Goal: Transaction & Acquisition: Purchase product/service

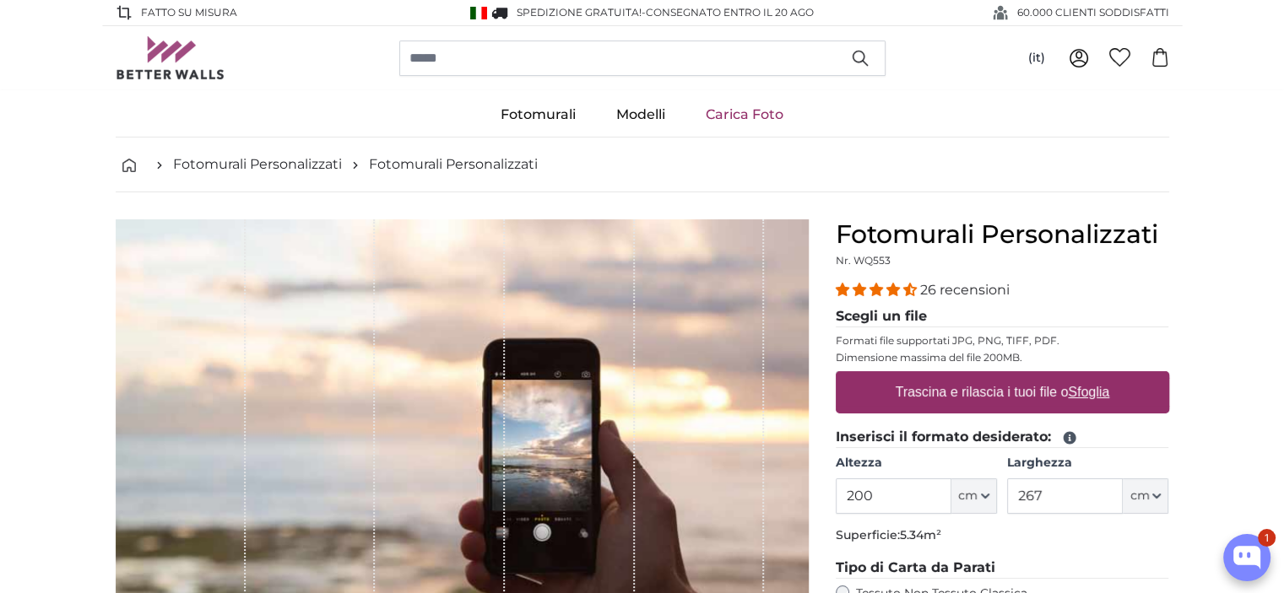
click at [864, 487] on input "200" at bounding box center [894, 496] width 116 height 35
type input "230"
click at [1044, 490] on input "267" at bounding box center [1065, 496] width 116 height 35
type input "2"
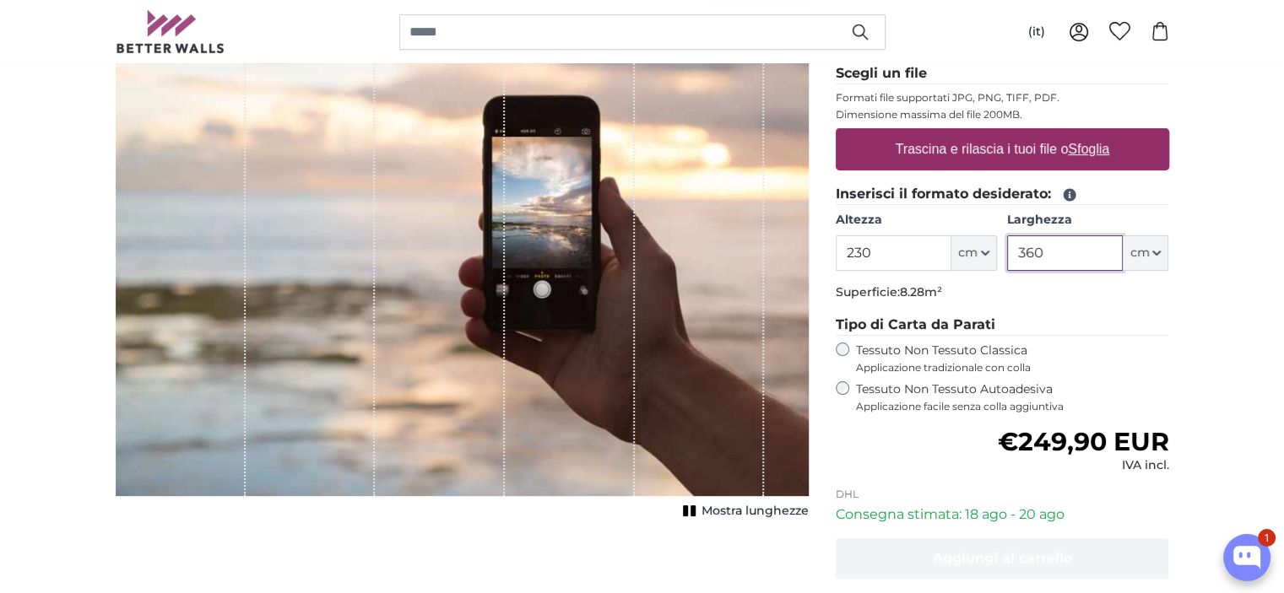
scroll to position [243, 0]
type input "360"
click at [1080, 151] on u "Sfoglia" at bounding box center [1088, 149] width 41 height 14
click at [1080, 133] on input "Trascina e rilascia i tuoi file o Sfoglia" at bounding box center [1002, 130] width 333 height 5
type input "**********"
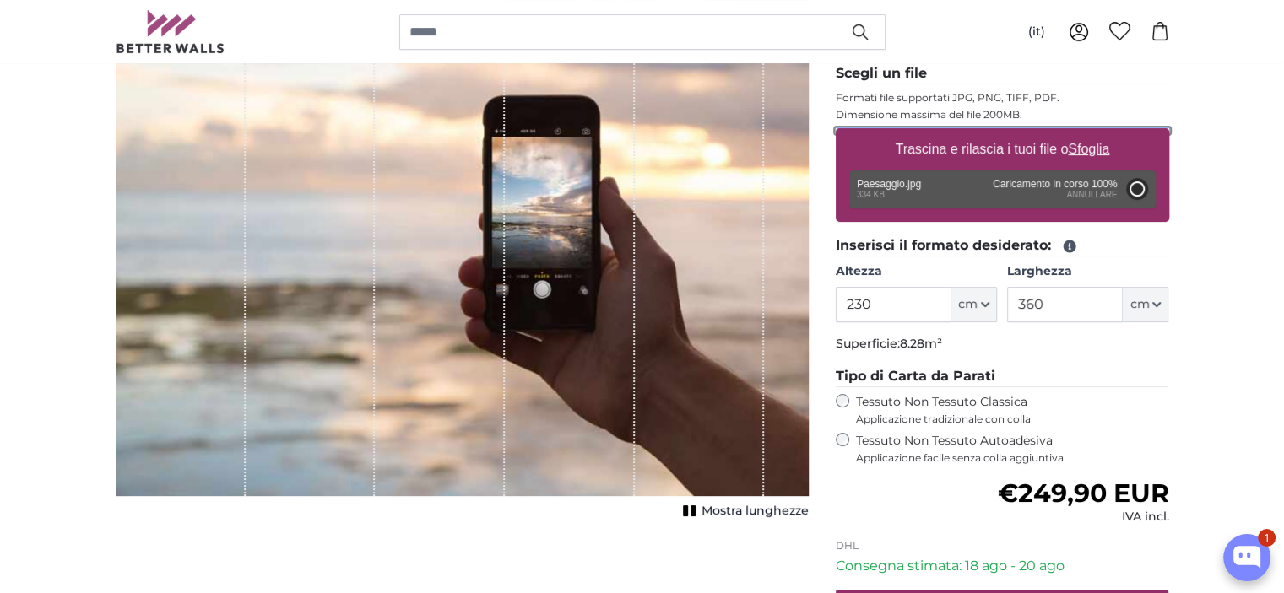
type input "113"
type input "150.3"
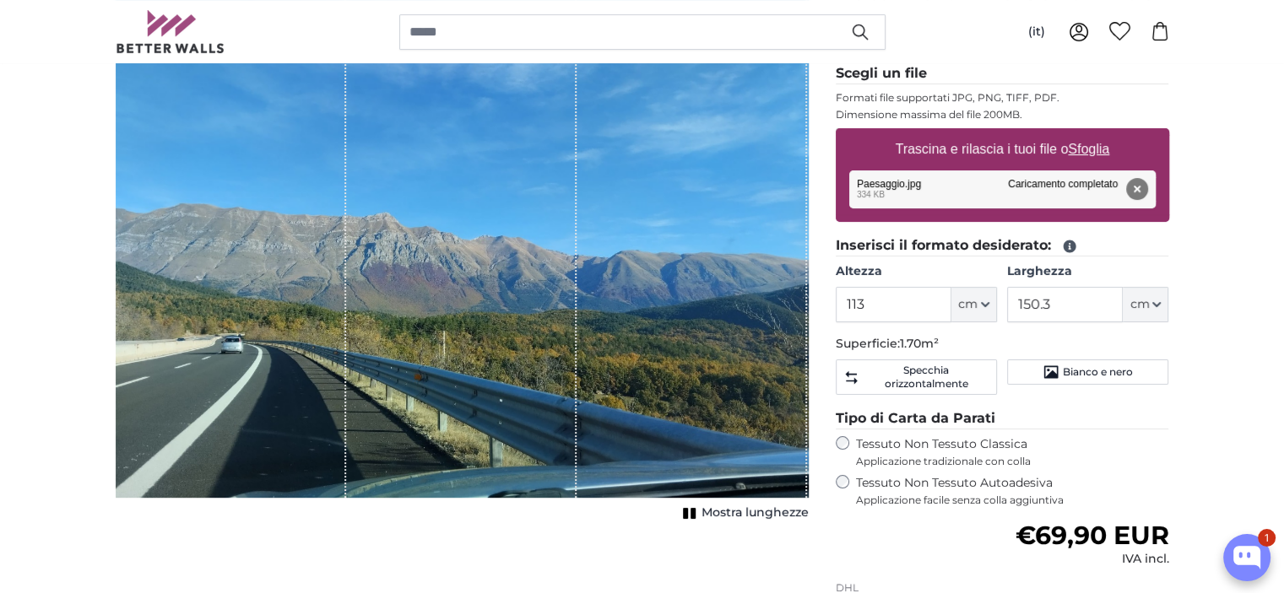
click at [1094, 149] on u "Sfoglia" at bounding box center [1088, 149] width 41 height 14
click at [1094, 133] on input "Trascina e rilascia i tuoi file o Sfoglia" at bounding box center [1002, 130] width 333 height 5
type input "**********"
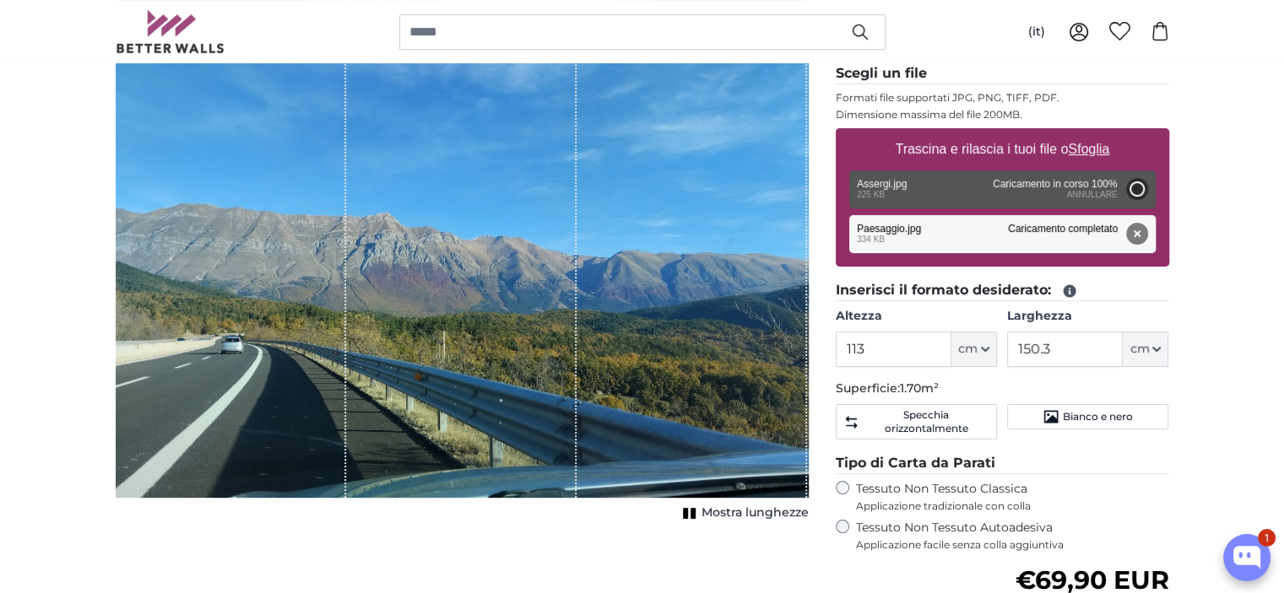
click at [1133, 230] on button "Rimuovi" at bounding box center [1136, 234] width 22 height 22
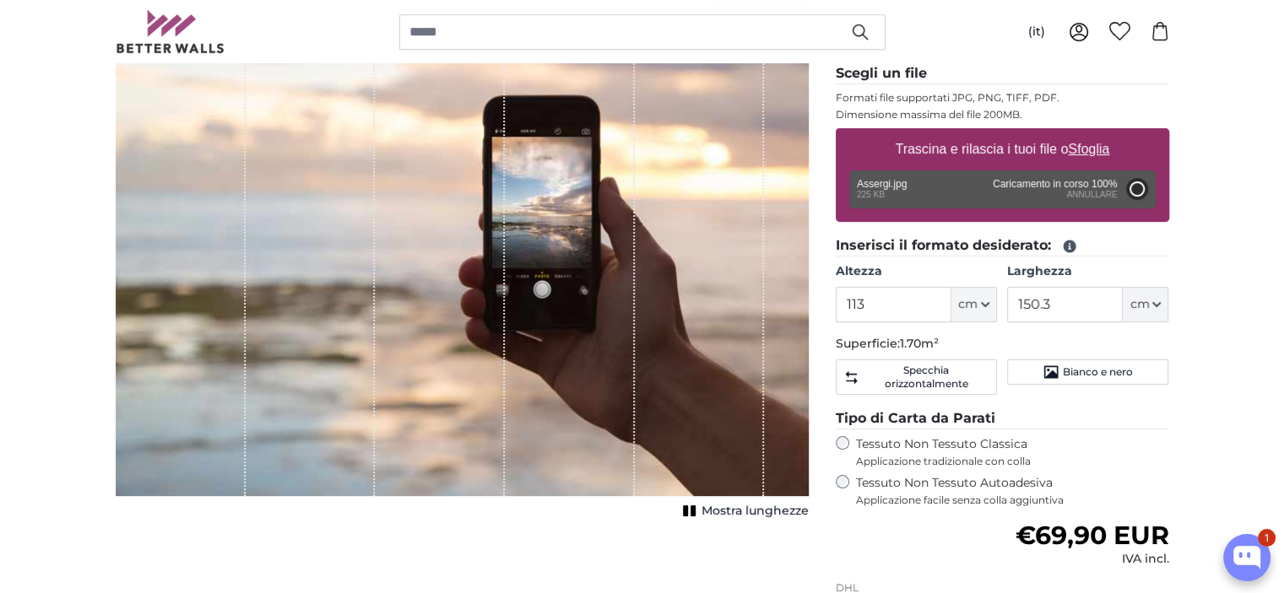
type input "48"
type input "85.4"
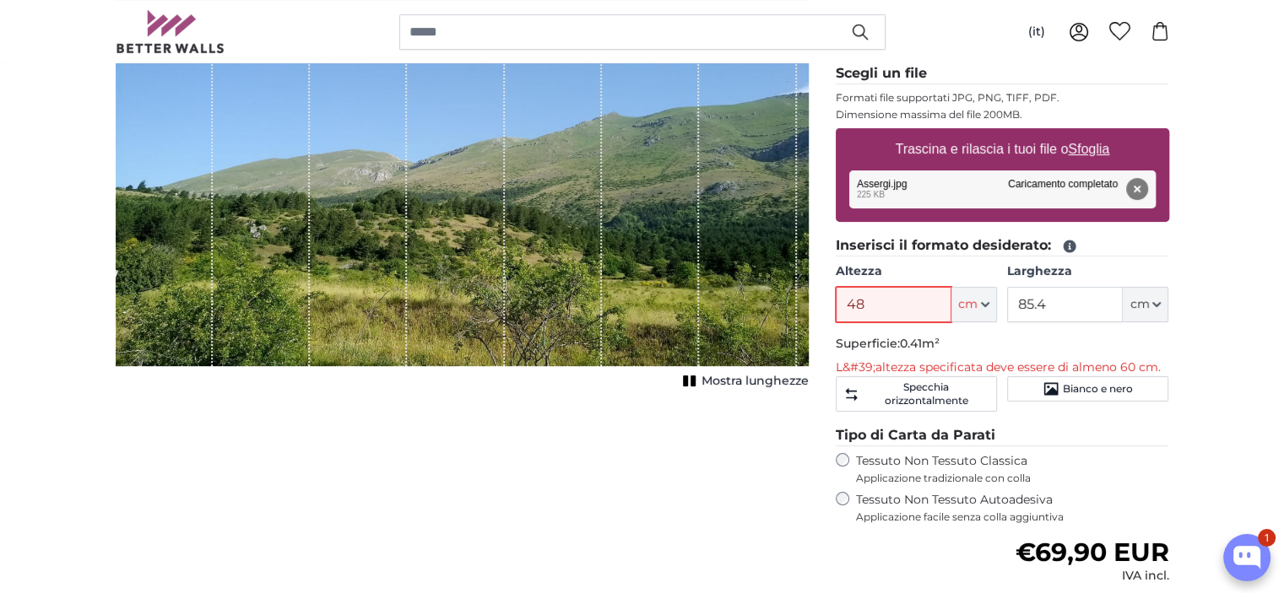
click at [864, 300] on input "48" at bounding box center [894, 304] width 116 height 35
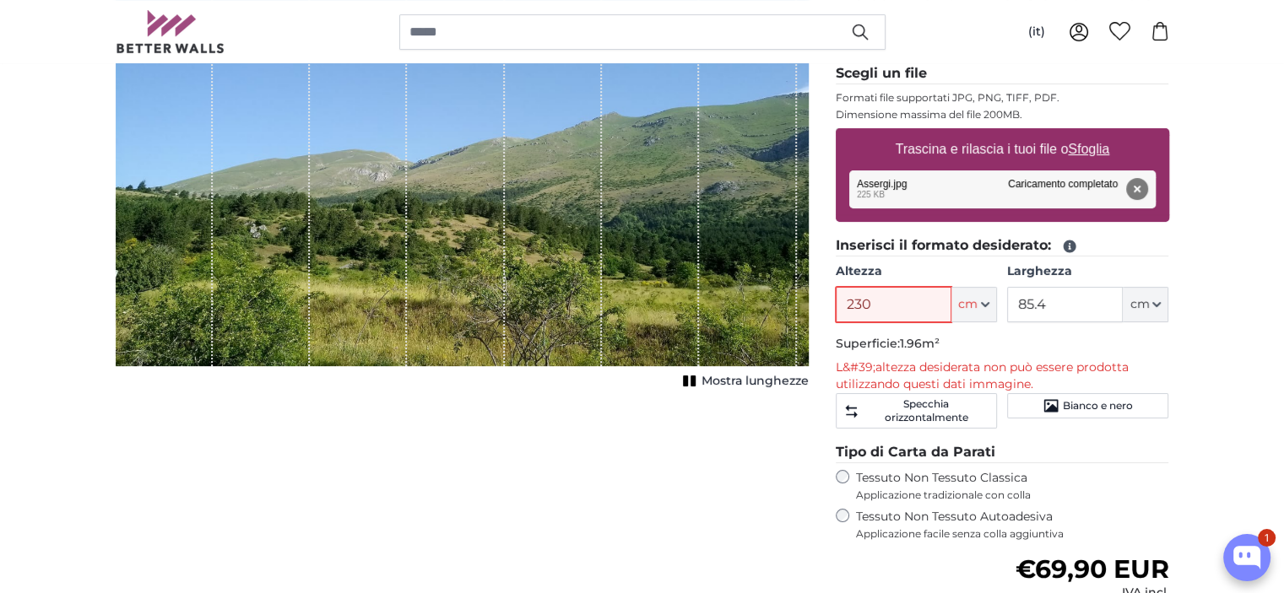
drag, startPoint x: 897, startPoint y: 297, endPoint x: 1043, endPoint y: 306, distance: 145.4
click at [1043, 306] on div "Altezza 230 ft cm Centimeter (cm) Inches (inch) Feet (ft. in.) Larghezza 85.4 f…" at bounding box center [1002, 292] width 333 height 59
click at [1043, 306] on input "85.4" at bounding box center [1065, 304] width 116 height 35
click at [872, 300] on input "230" at bounding box center [894, 304] width 116 height 35
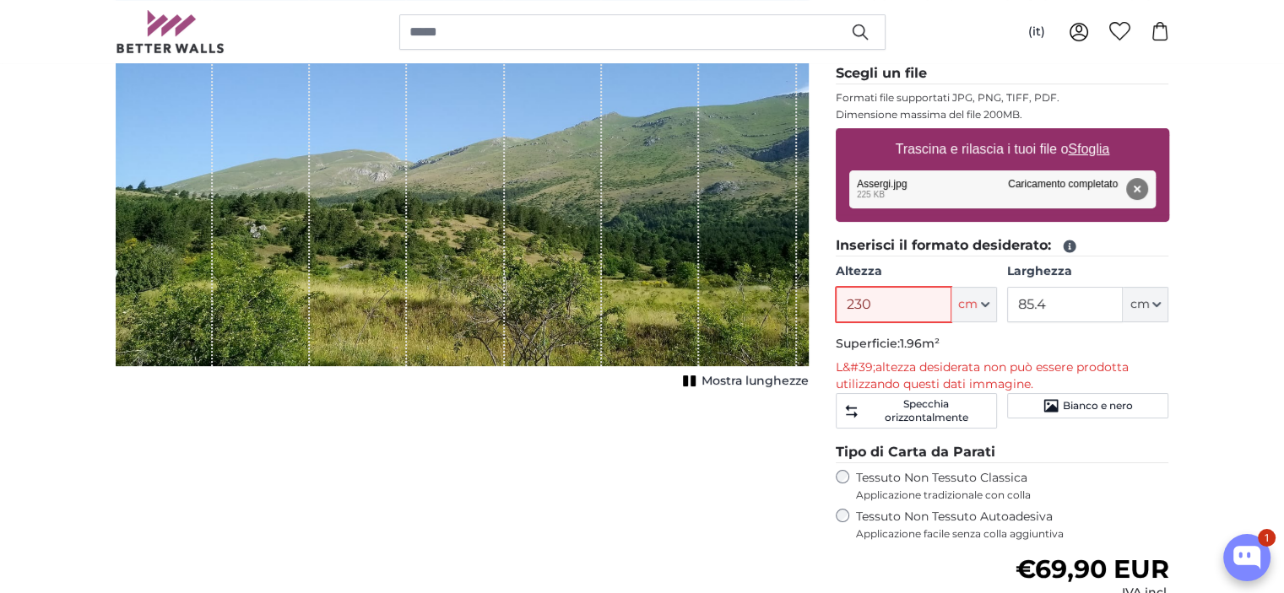
click at [872, 300] on input "230" at bounding box center [894, 304] width 116 height 35
click at [858, 310] on input "60" at bounding box center [894, 304] width 116 height 35
type input "230"
click at [1066, 296] on input "85.4" at bounding box center [1065, 304] width 116 height 35
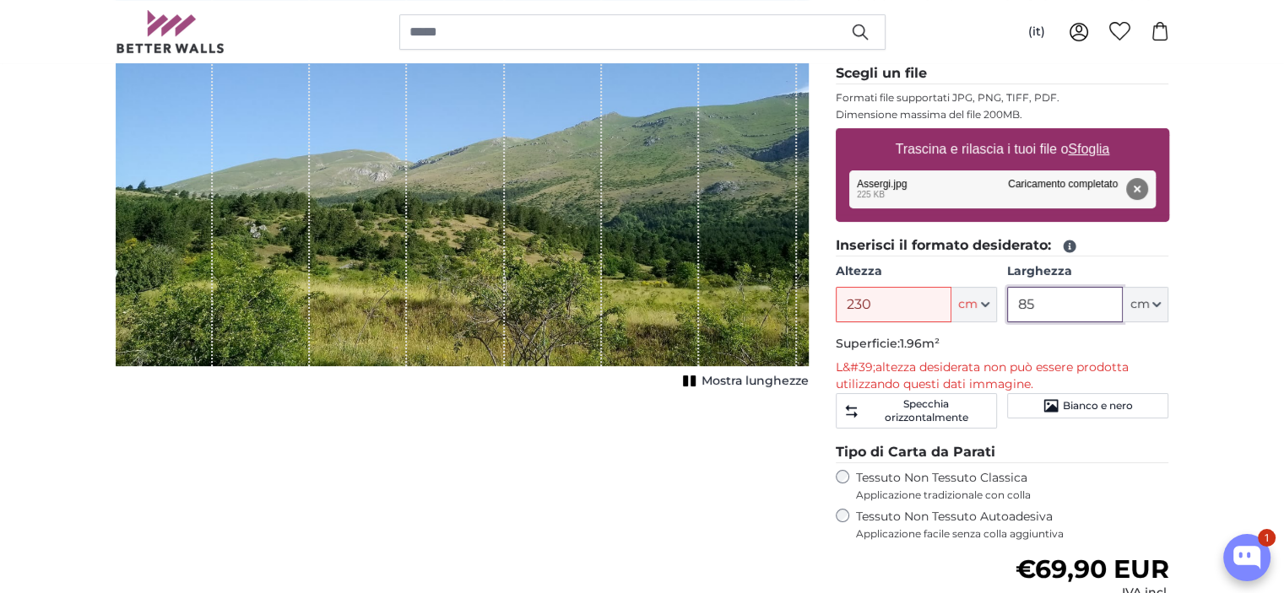
type input "8"
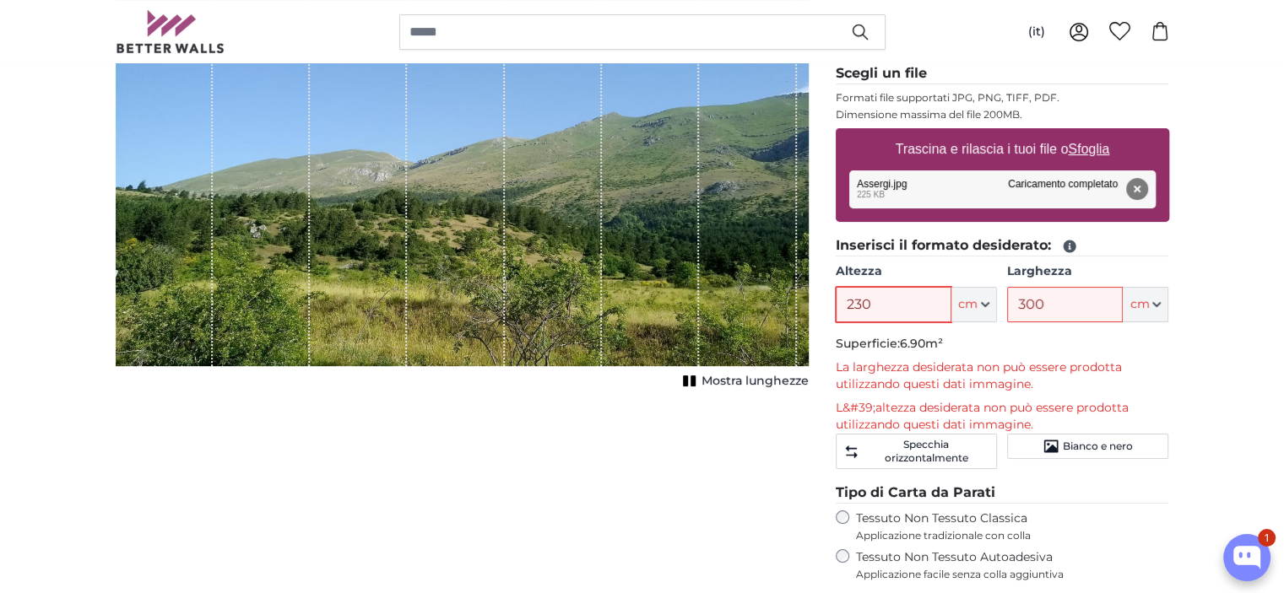
click at [871, 311] on input "230" at bounding box center [894, 304] width 116 height 35
click at [1069, 248] on icon at bounding box center [1069, 247] width 13 height 13
click at [766, 387] on span "Mostra lunghezze" at bounding box center [754, 381] width 107 height 17
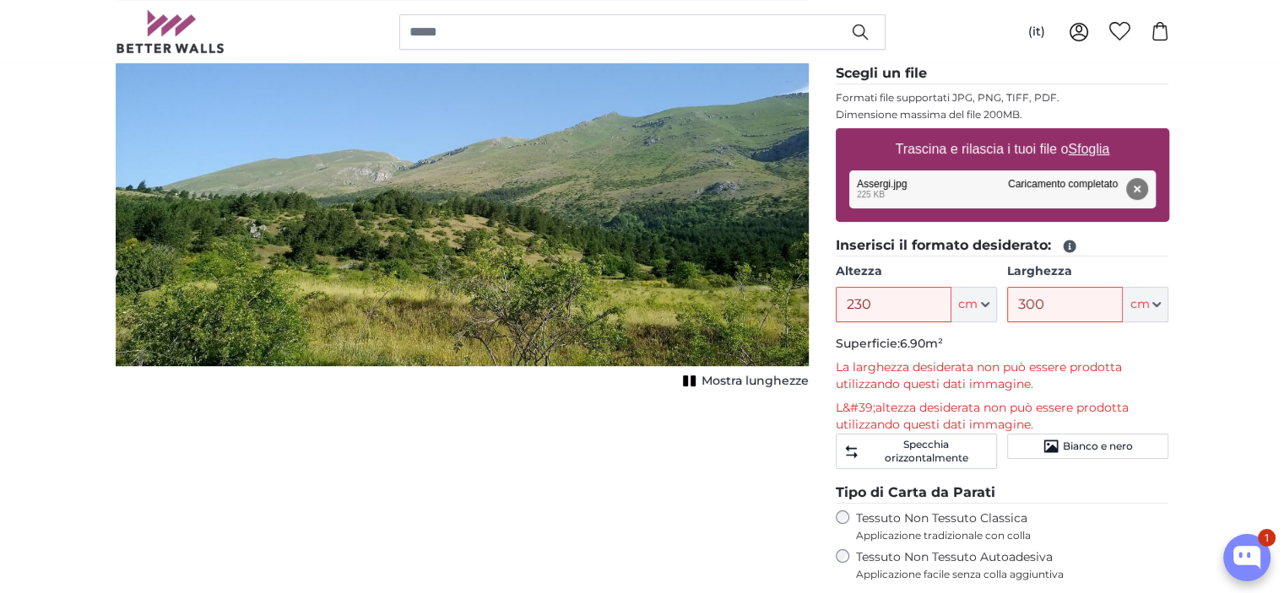
click at [766, 387] on span "Mostra lunghezze" at bounding box center [754, 381] width 107 height 17
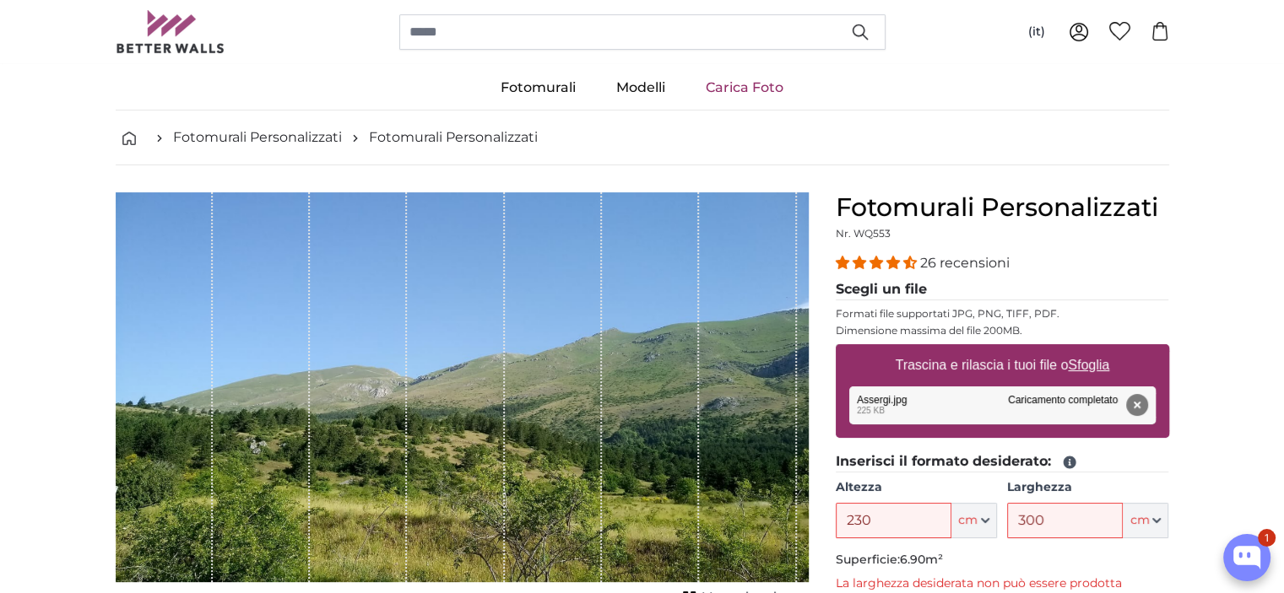
scroll to position [2, 0]
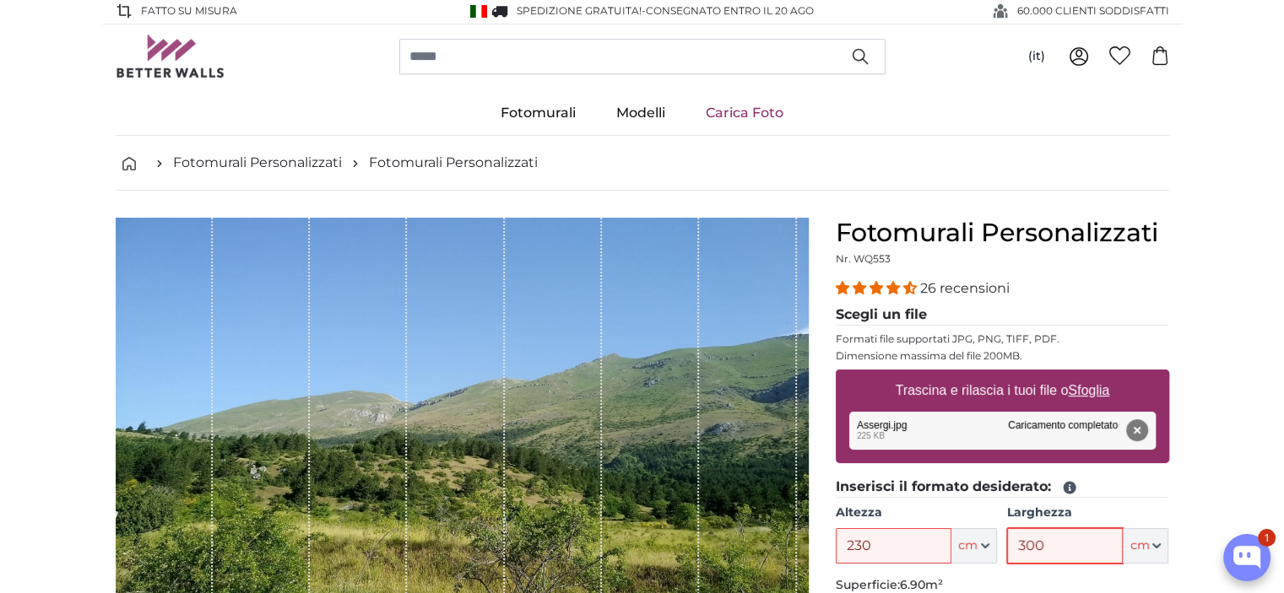
click at [1052, 528] on input "300" at bounding box center [1065, 545] width 116 height 35
type input "300"
click at [878, 543] on input "230" at bounding box center [894, 545] width 116 height 35
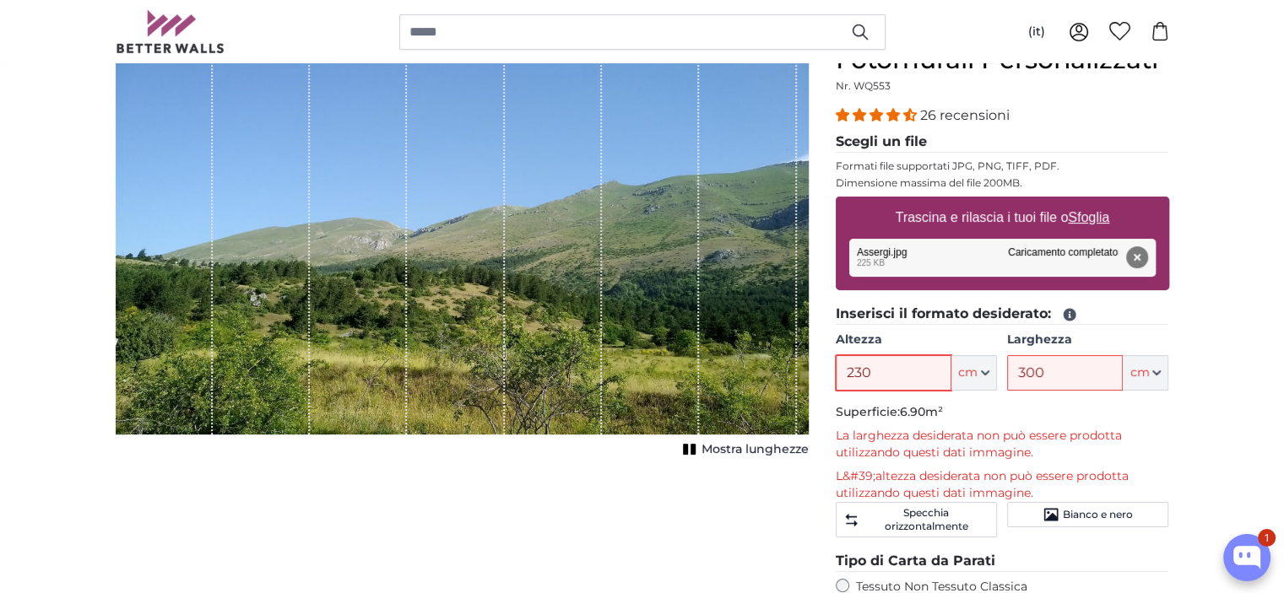
scroll to position [174, 0]
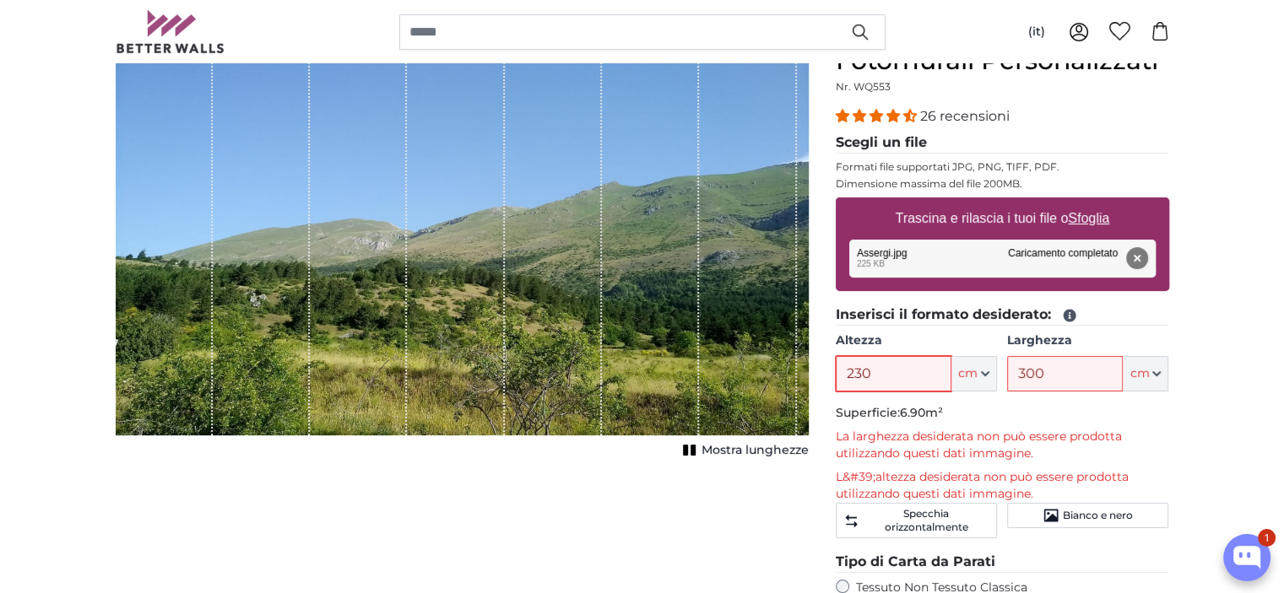
click at [858, 370] on input "230" at bounding box center [894, 373] width 116 height 35
type input "200"
click at [981, 469] on p "L&#39;altezza desiderata non può essere prodotta utilizzando questi dati immagi…" at bounding box center [1002, 486] width 333 height 34
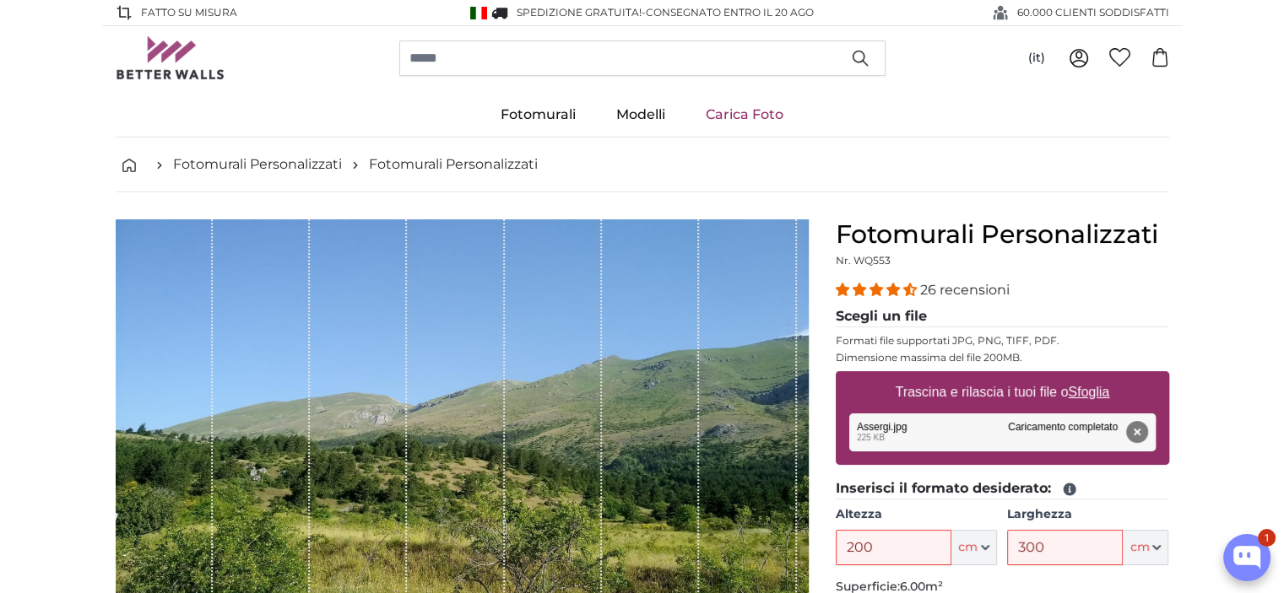
scroll to position [0, 0]
click at [1136, 431] on button "Rimuovi" at bounding box center [1136, 432] width 22 height 22
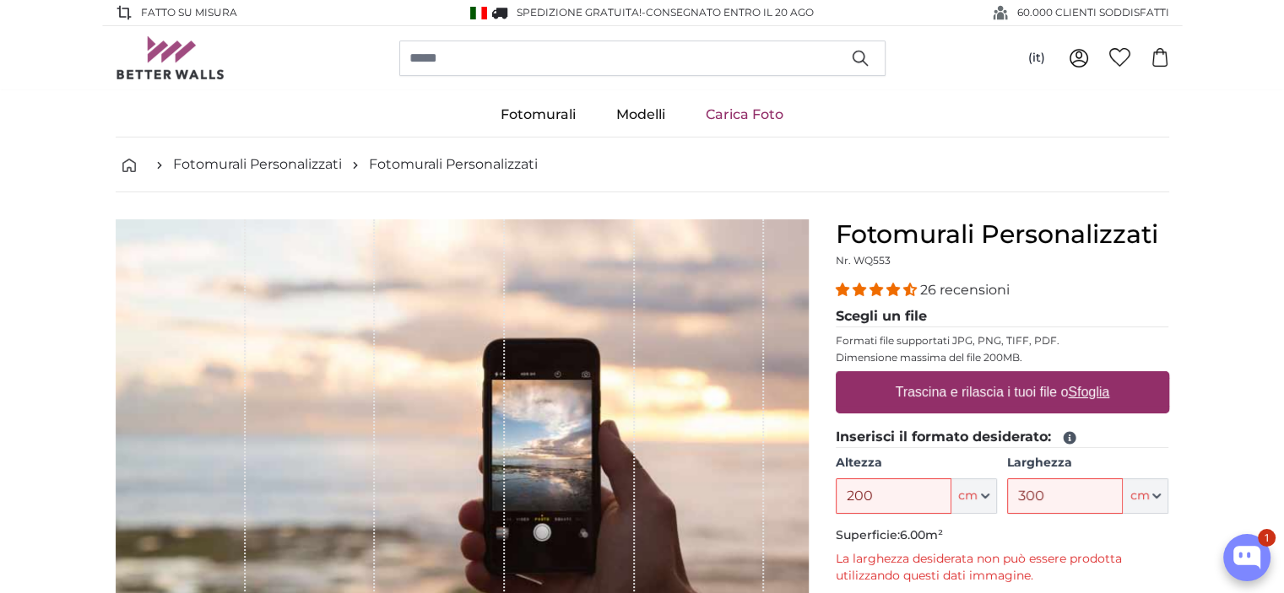
click at [1075, 394] on u "Sfoglia" at bounding box center [1088, 392] width 41 height 14
click at [1075, 376] on input "Trascina e rilascia i tuoi file o Sfoglia" at bounding box center [1002, 373] width 333 height 5
type input "**********"
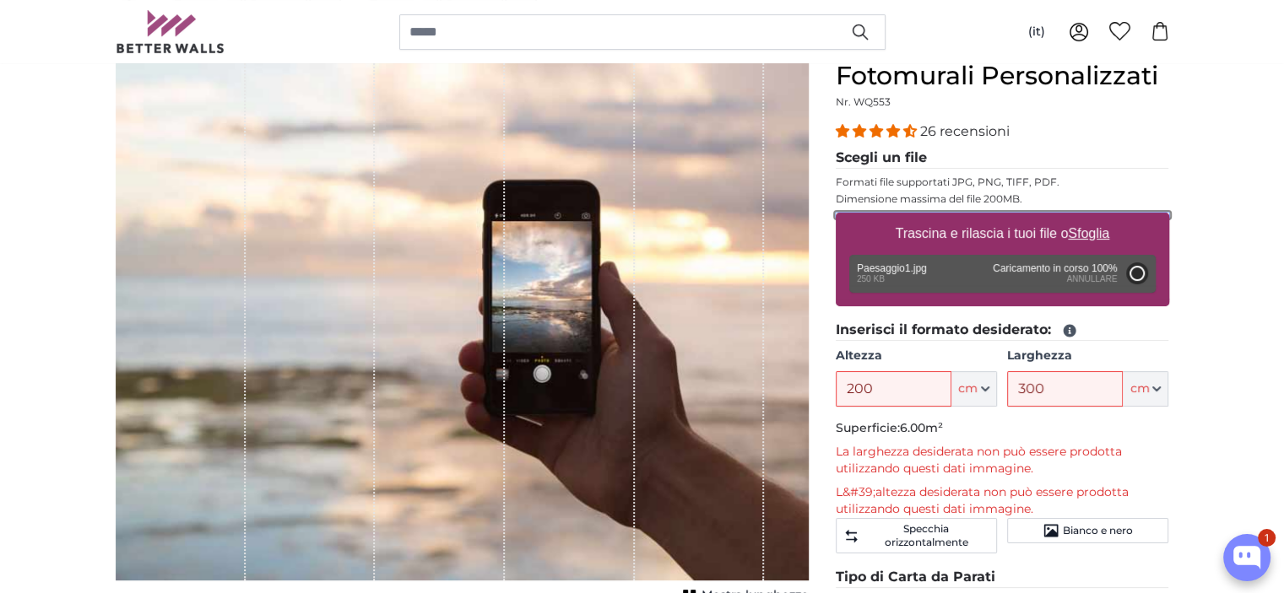
scroll to position [205, 0]
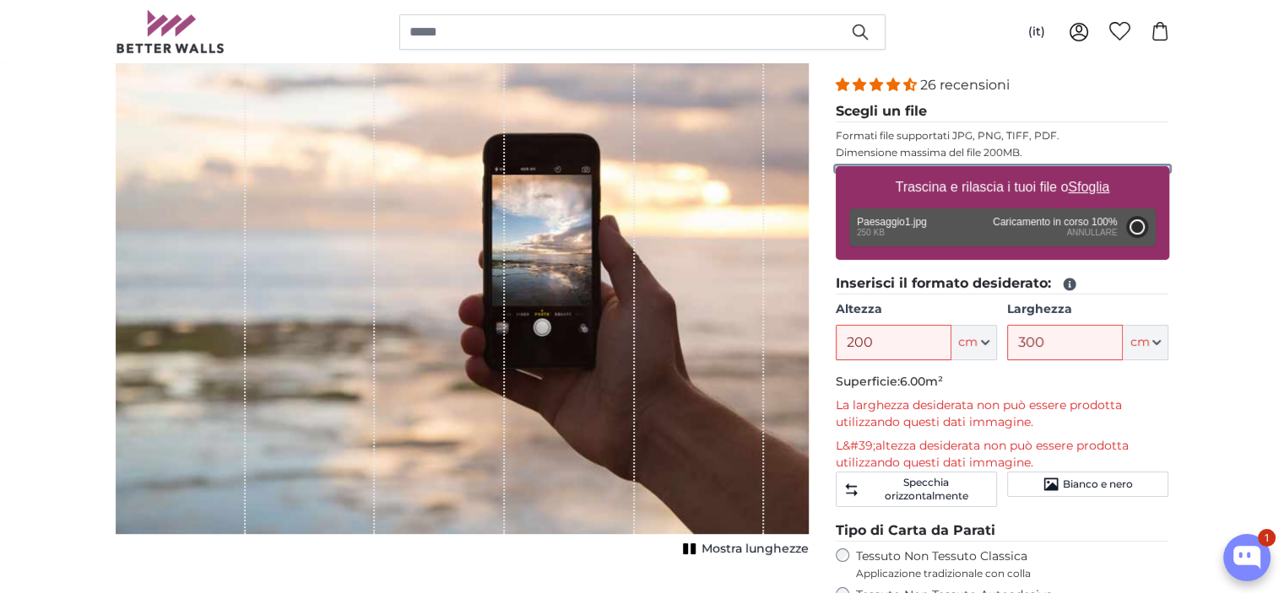
type input "41"
type input "118.1"
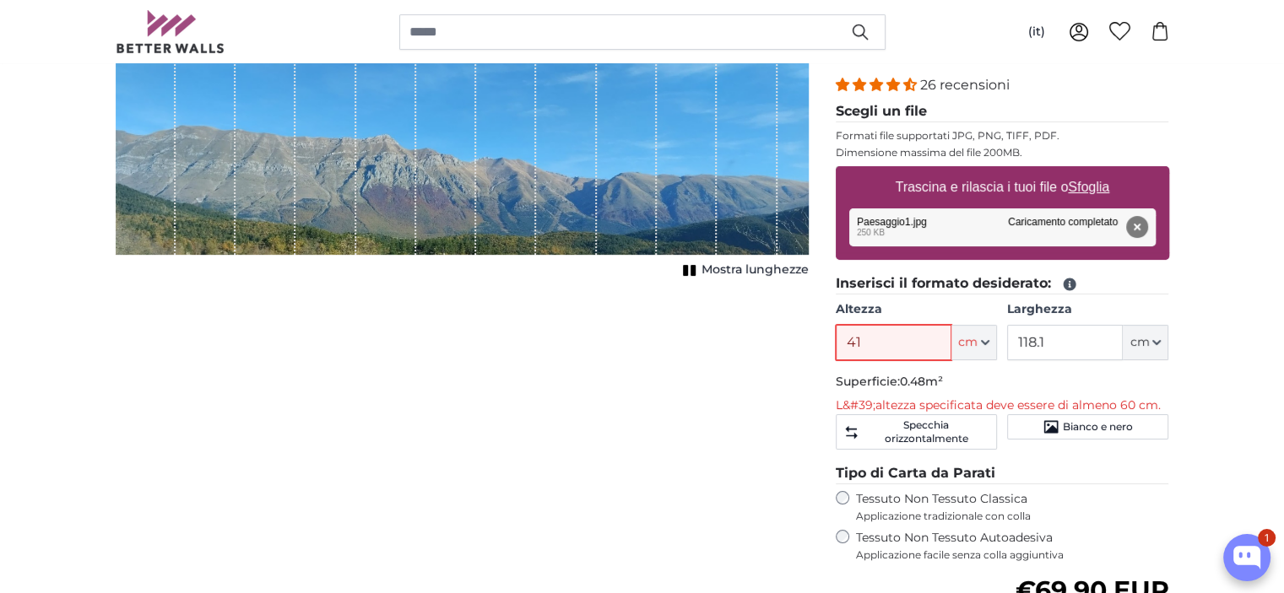
click at [864, 345] on input "41" at bounding box center [894, 342] width 116 height 35
type input "4"
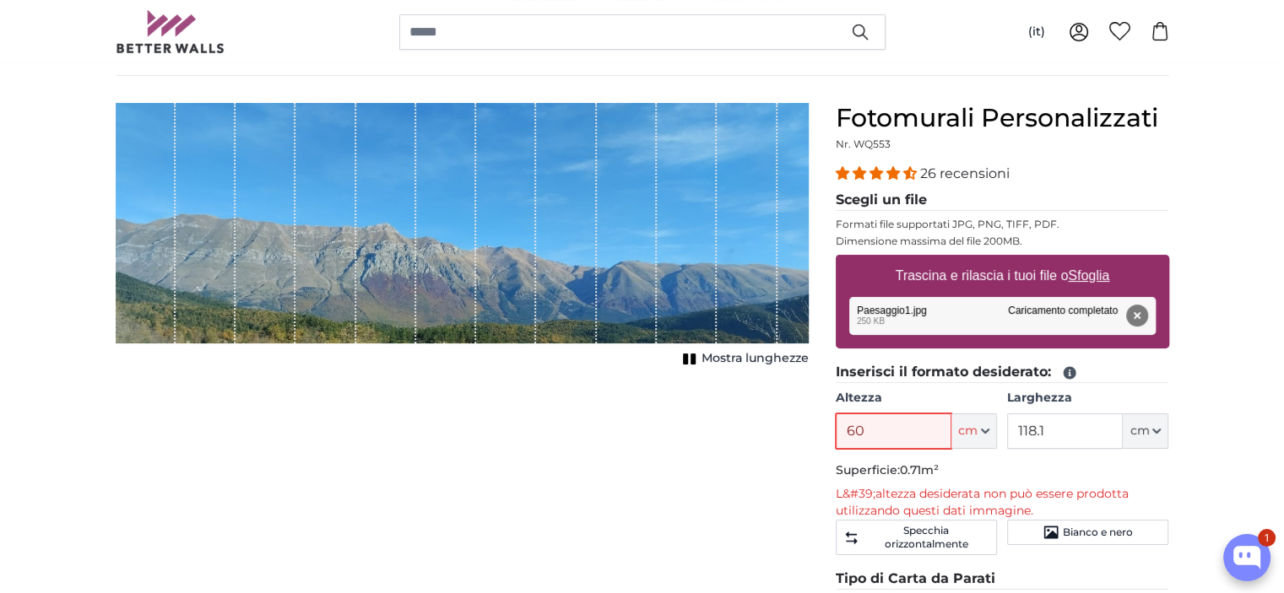
scroll to position [124, 0]
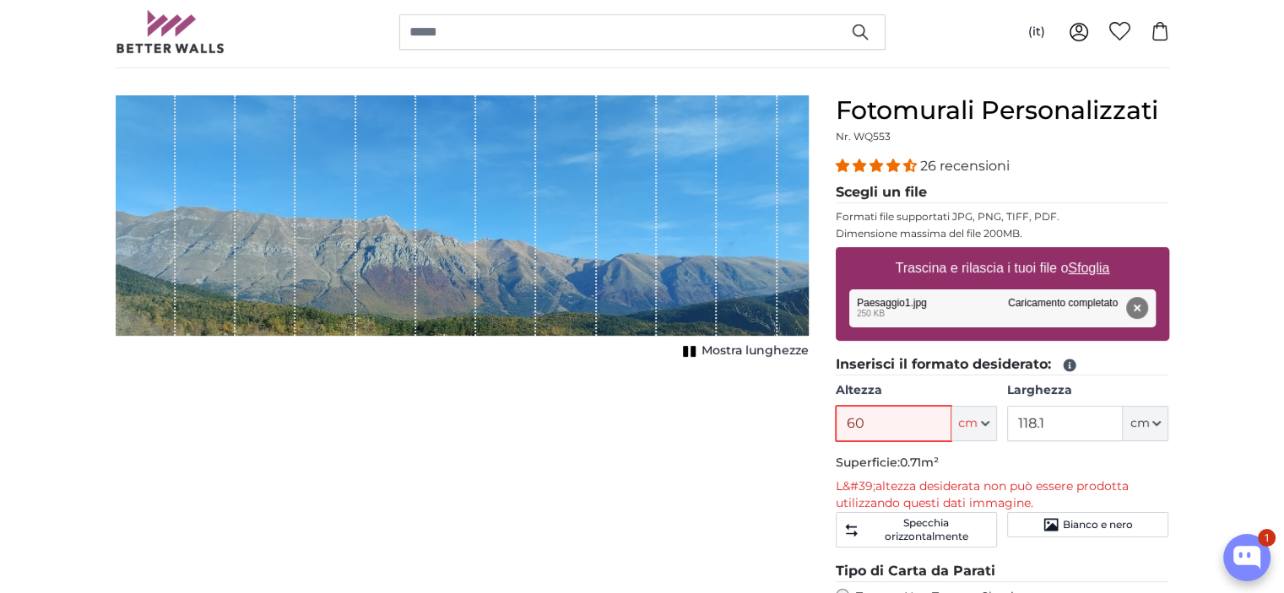
type input "60"
drag, startPoint x: 1134, startPoint y: 304, endPoint x: 1081, endPoint y: 268, distance: 64.4
click at [1081, 268] on div "Trascina e rilascia i tuoi file o Sfoglia Paesaggio1.jpg Rimuovi Riprova Rimuov…" at bounding box center [1002, 294] width 333 height 94
click at [1081, 268] on u "Sfoglia" at bounding box center [1088, 268] width 41 height 14
click at [1081, 252] on input "Trascina e rilascia i tuoi file o Sfoglia" at bounding box center [1002, 249] width 333 height 5
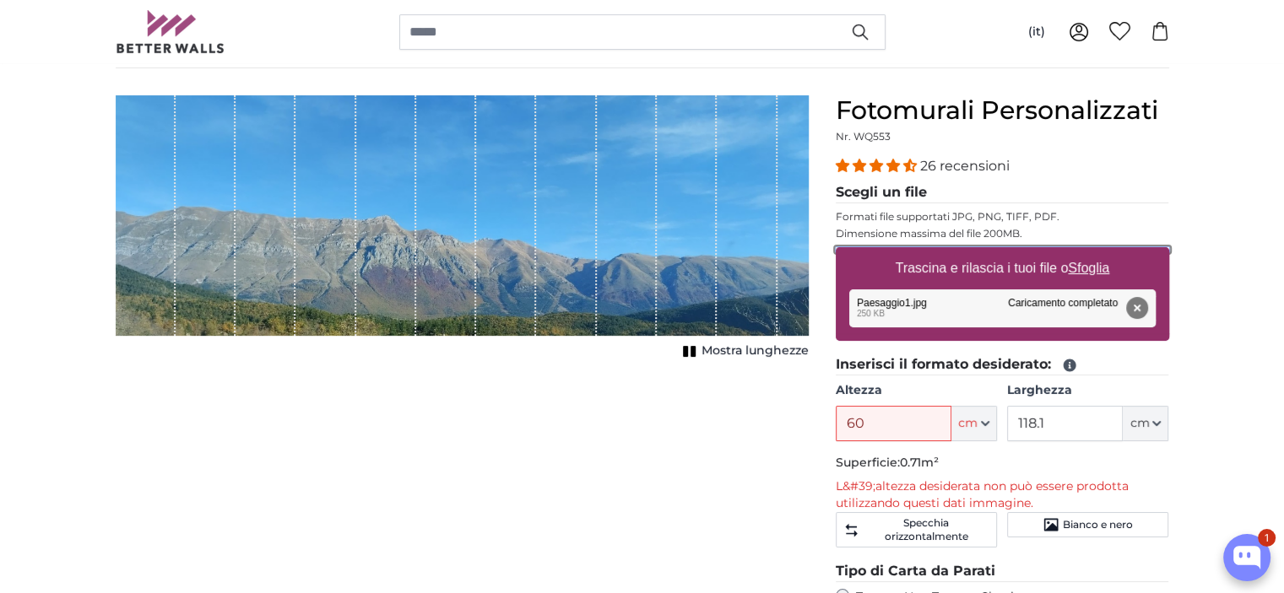
type input "**********"
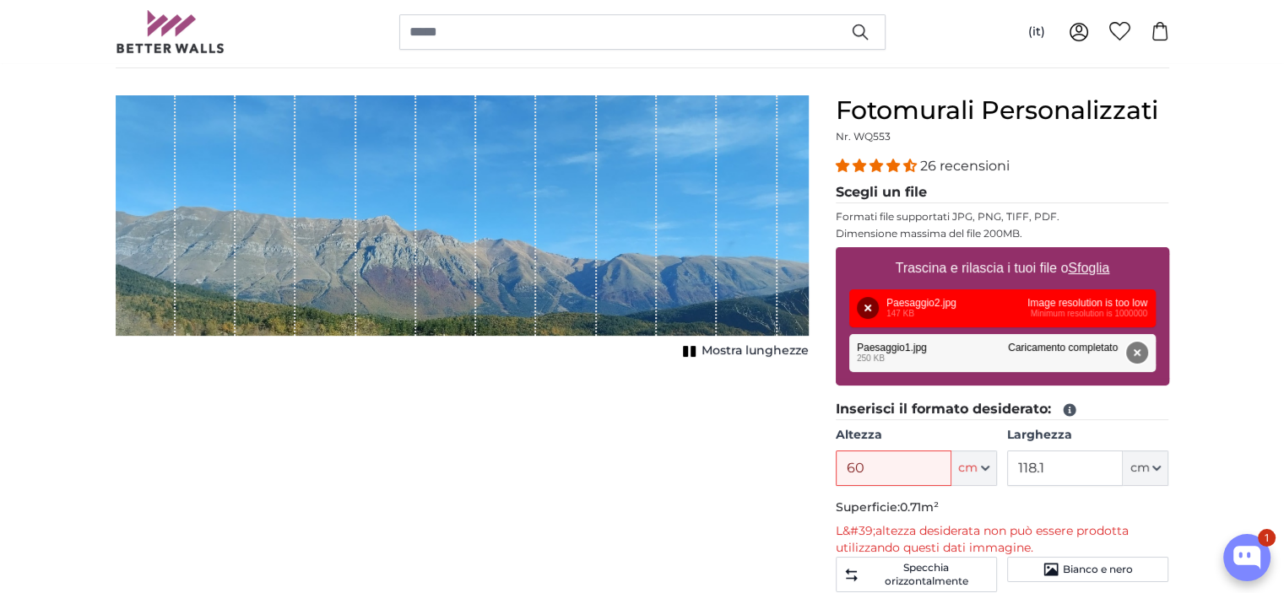
click at [1136, 353] on button "Rimuovi" at bounding box center [1136, 353] width 22 height 22
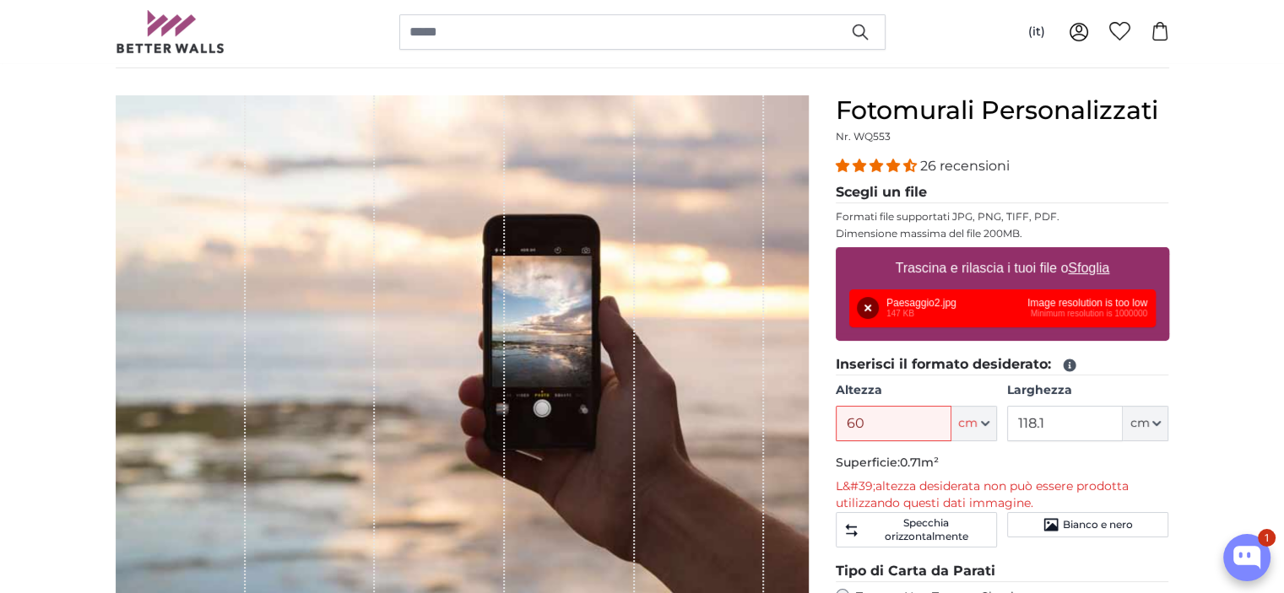
click at [1121, 313] on div "Rimuovi Riprova Rimuovi Carica Annulla Riprova Rimuovi Paesaggio2.jpg 147 KB Im…" at bounding box center [1002, 309] width 306 height 38
click at [871, 303] on button "Rimuovi" at bounding box center [868, 308] width 22 height 22
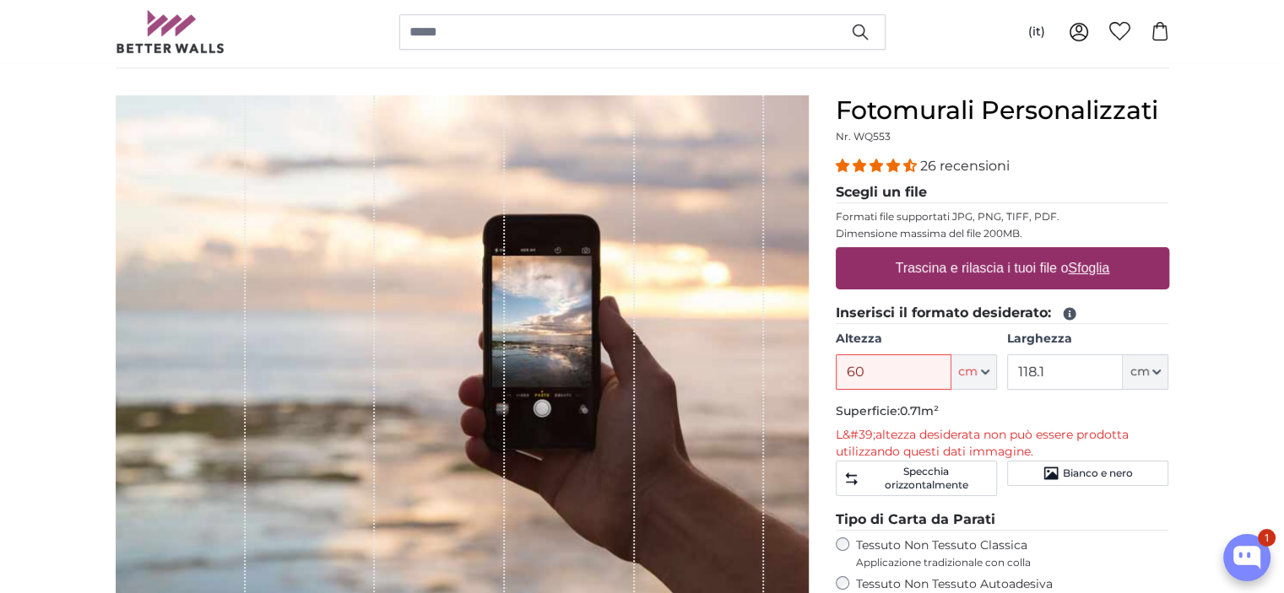
click at [1100, 273] on u "Sfoglia" at bounding box center [1088, 268] width 41 height 14
click at [1100, 252] on input "Trascina e rilascia i tuoi file o Sfoglia" at bounding box center [1002, 249] width 333 height 5
type input "**********"
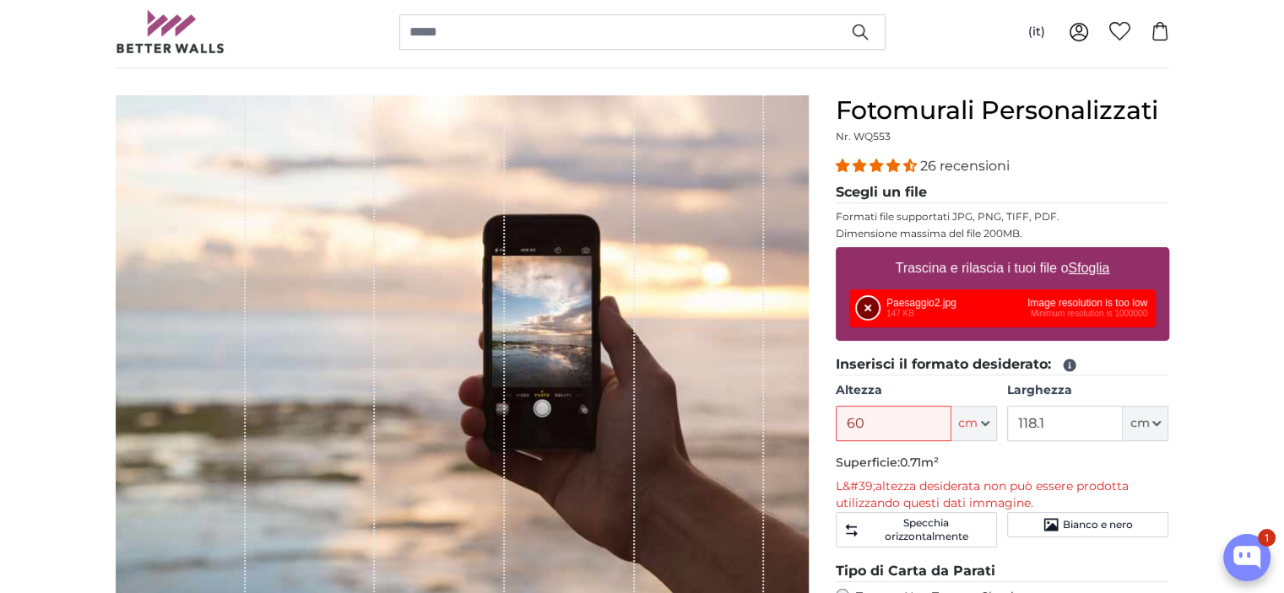
click at [867, 305] on button "Rimuovi" at bounding box center [868, 308] width 22 height 22
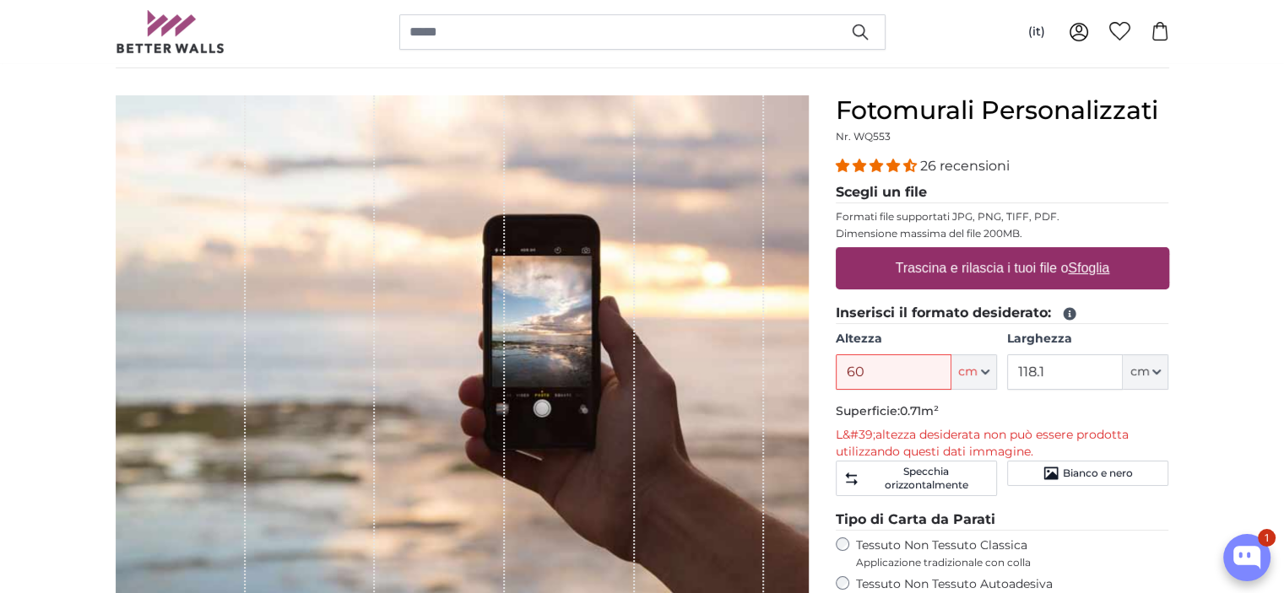
click at [1089, 274] on u "Sfoglia" at bounding box center [1088, 268] width 41 height 14
click at [1089, 252] on input "Trascina e rilascia i tuoi file o Sfoglia" at bounding box center [1002, 249] width 333 height 5
type input "**********"
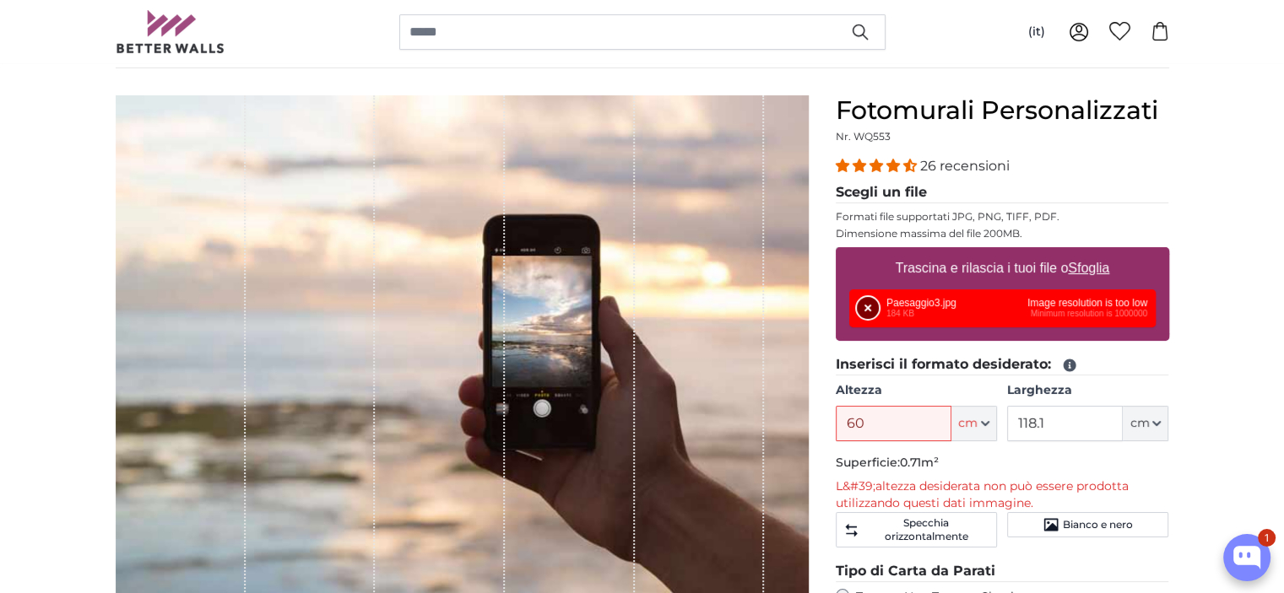
click at [868, 309] on button "Rimuovi" at bounding box center [868, 308] width 22 height 22
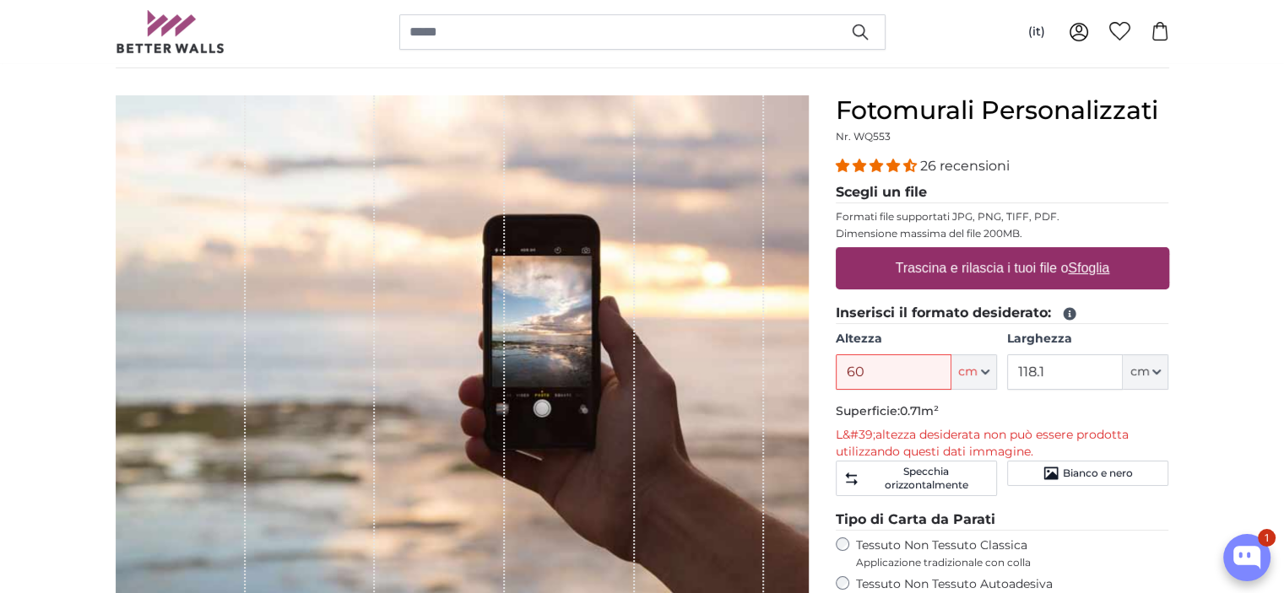
click at [1102, 263] on u "Sfoglia" at bounding box center [1088, 268] width 41 height 14
click at [1102, 252] on input "Trascina e rilascia i tuoi file o Sfoglia" at bounding box center [1002, 249] width 333 height 5
type input "**********"
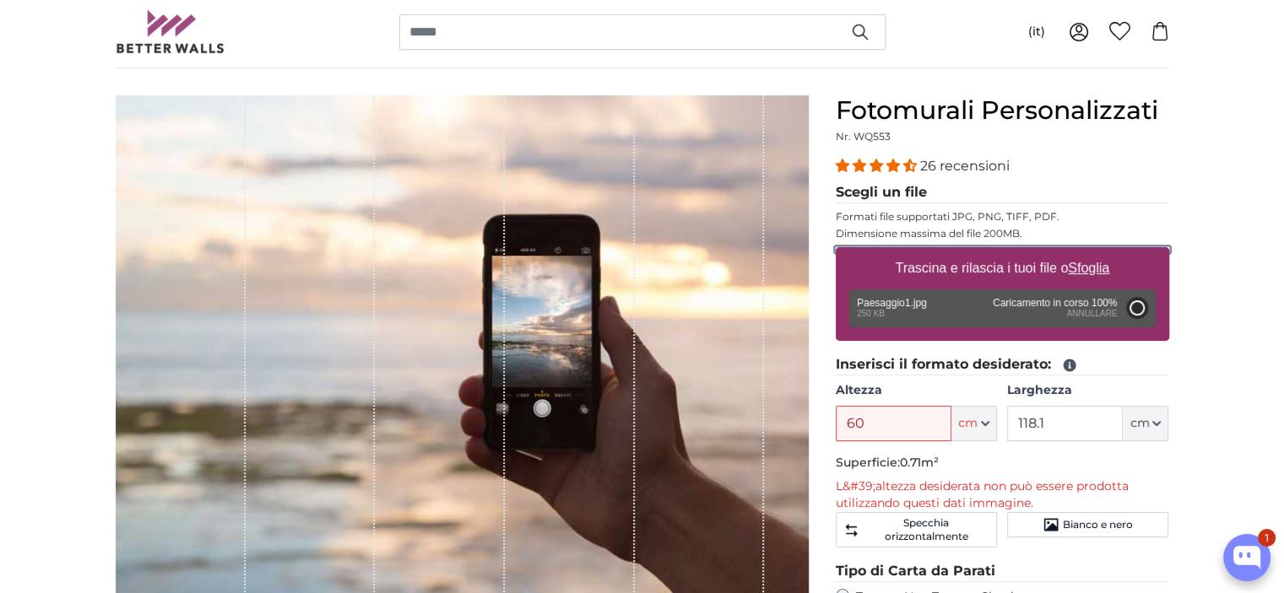
type input "41"
type input "118.1"
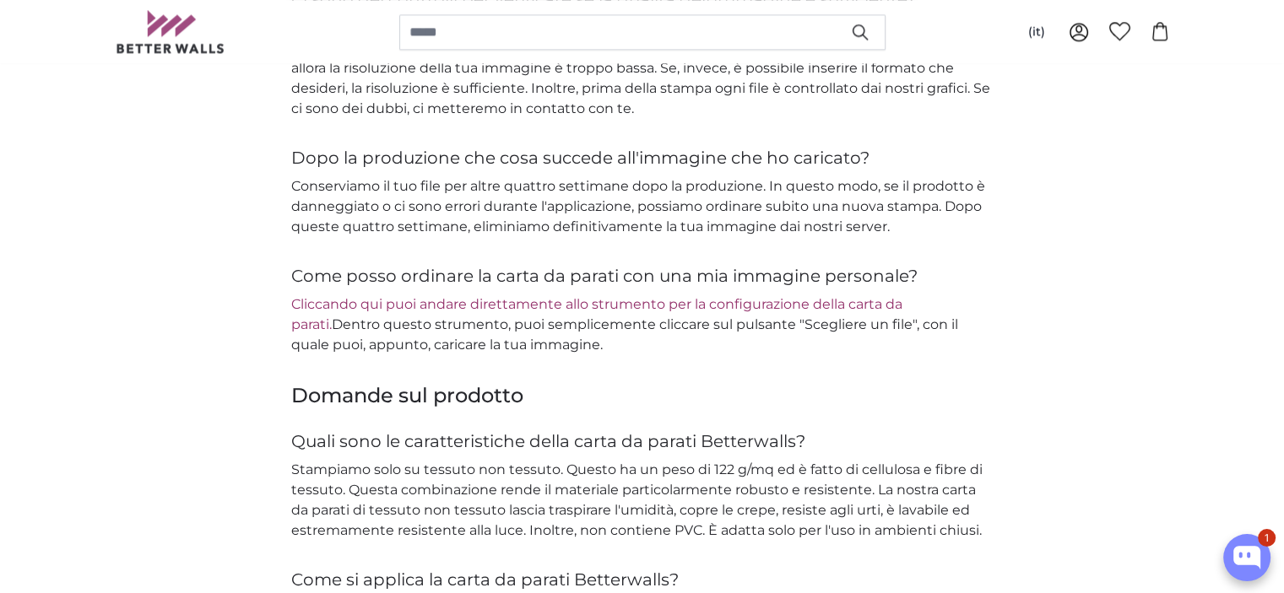
scroll to position [2083, 0]
click at [602, 308] on link "Cliccando qui puoi andare direttamente allo strumento per la configurazione del…" at bounding box center [596, 314] width 611 height 36
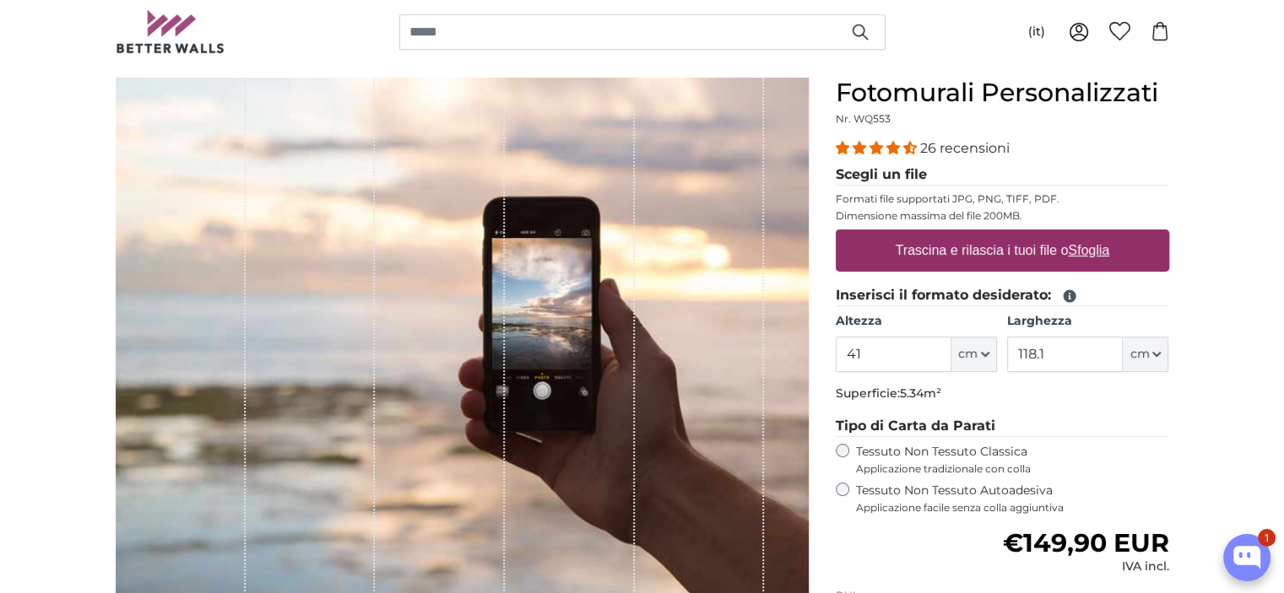
click at [1066, 296] on icon at bounding box center [1069, 296] width 13 height 13
click at [986, 354] on icon "button" at bounding box center [985, 354] width 7 height 3
click at [873, 340] on input "41" at bounding box center [894, 354] width 116 height 35
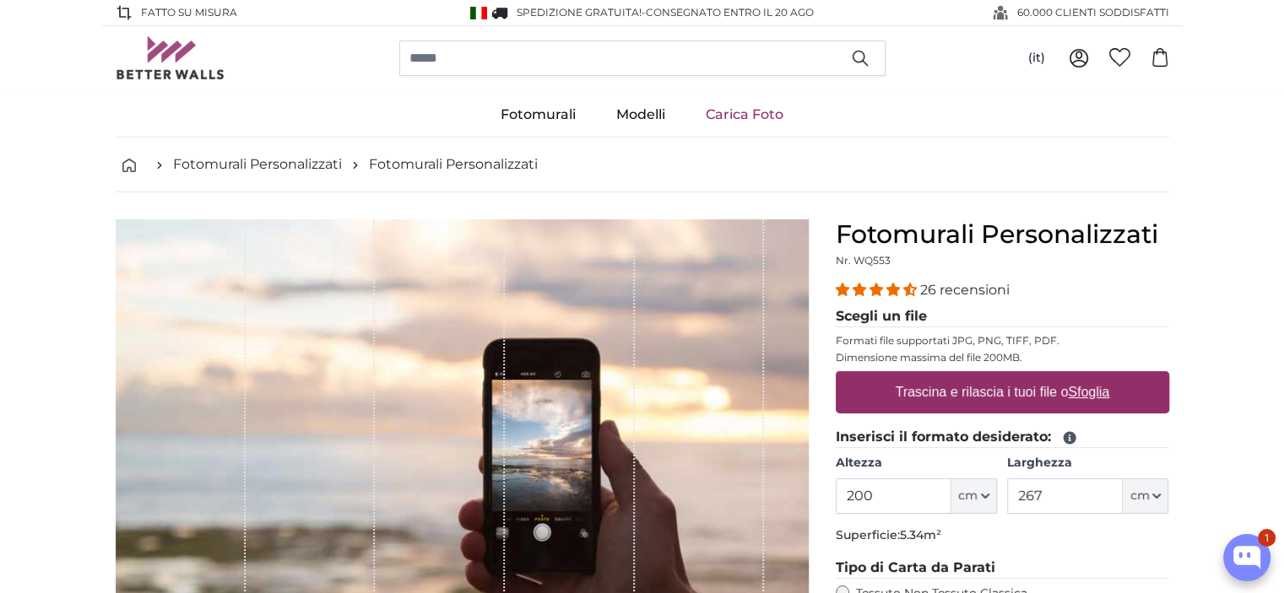
click at [1087, 388] on u "Sfoglia" at bounding box center [1088, 392] width 41 height 14
click at [1087, 376] on input "Trascina e rilascia i tuoi file o Sfoglia" at bounding box center [1002, 373] width 333 height 5
type input "**********"
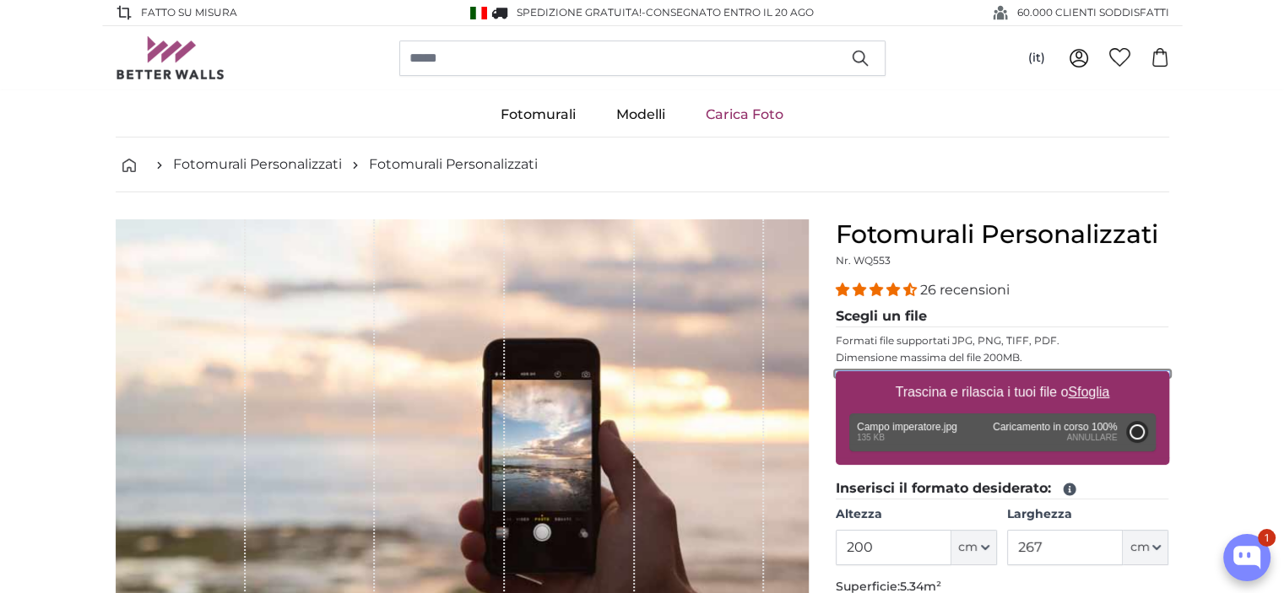
type input "48"
type input "85.4"
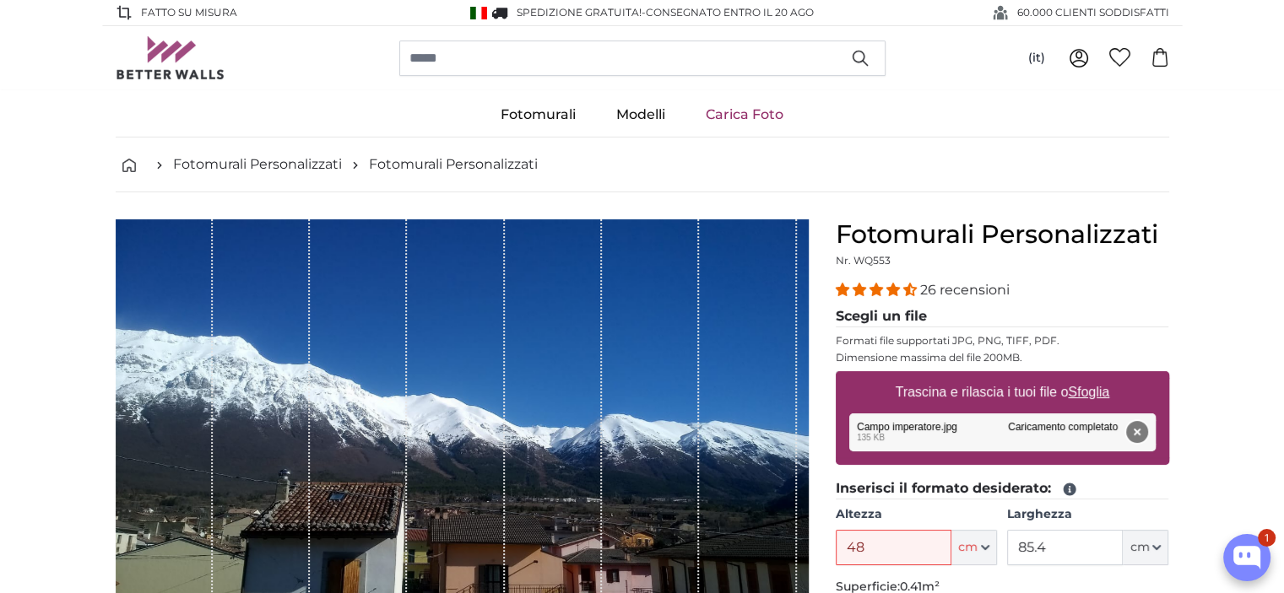
click at [1135, 435] on button "Rimuovi" at bounding box center [1136, 432] width 22 height 22
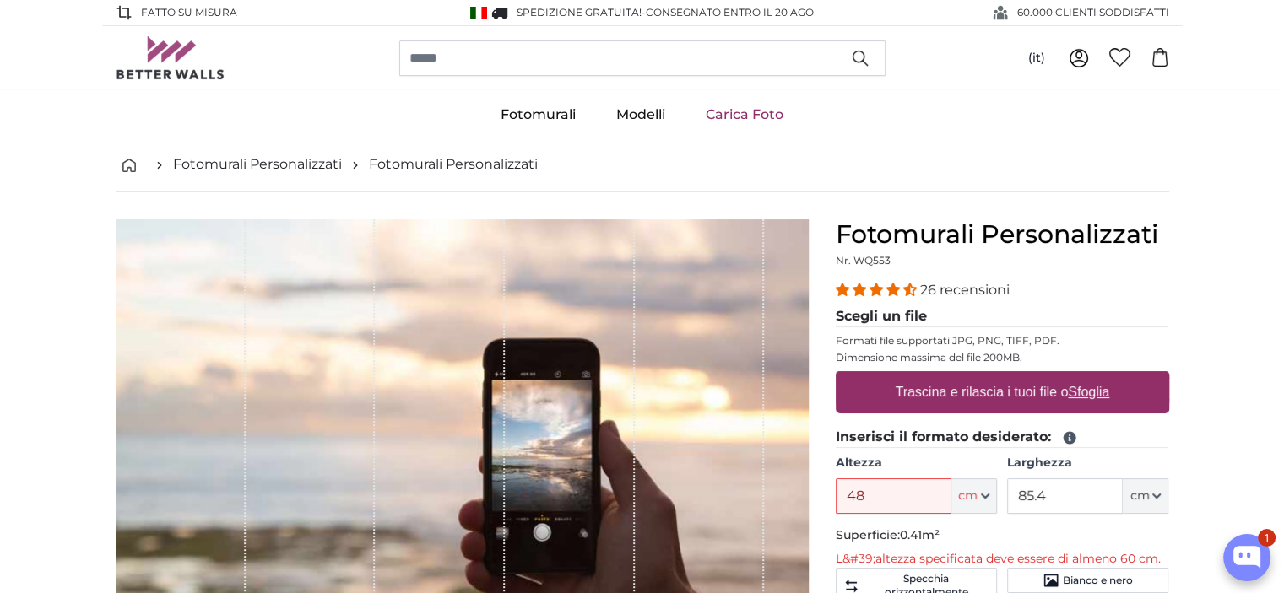
click at [1087, 397] on u "Sfoglia" at bounding box center [1088, 392] width 41 height 14
click at [1087, 376] on input "Trascina e rilascia i tuoi file o Sfoglia" at bounding box center [1002, 373] width 333 height 5
type input "**********"
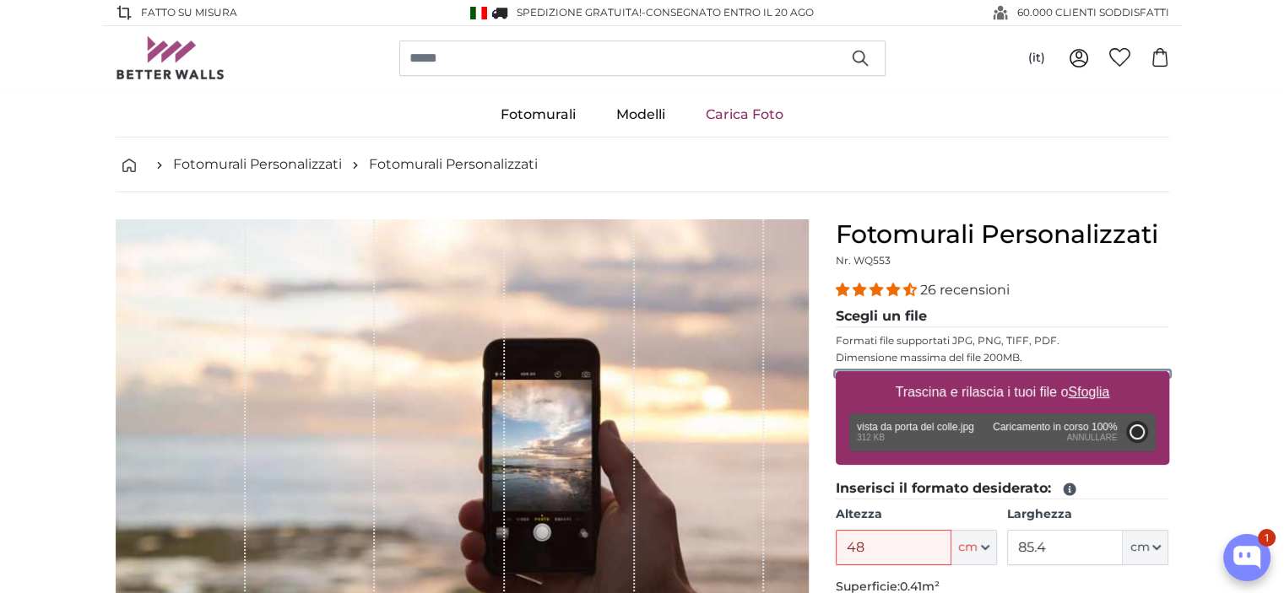
type input "133.9"
type input "75"
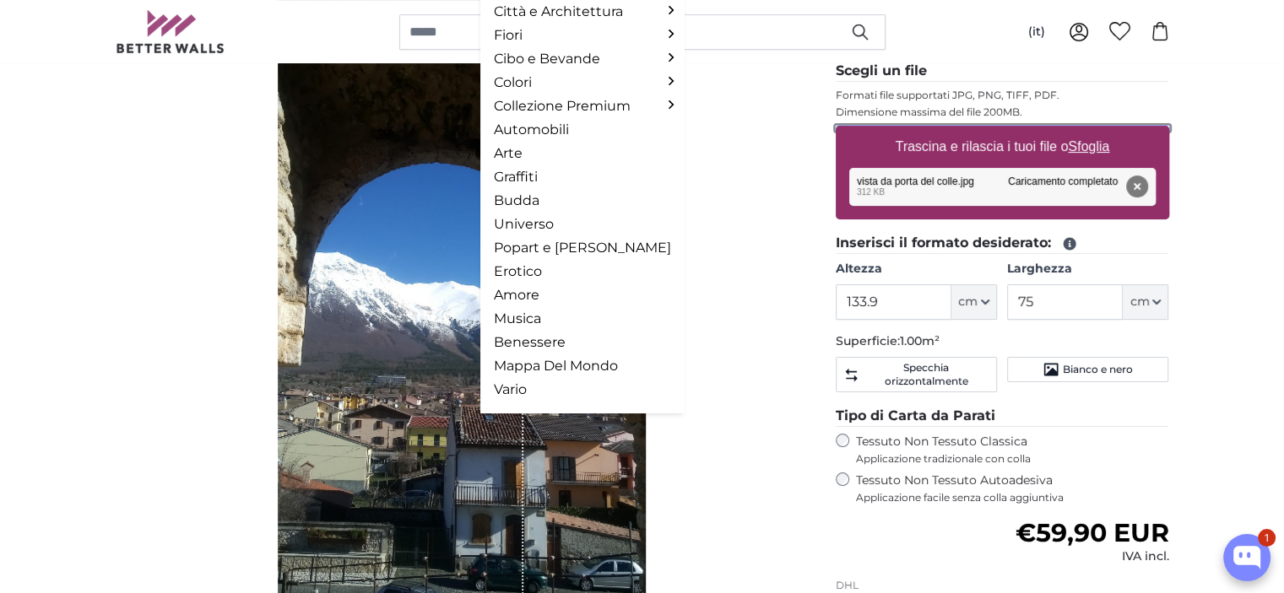
scroll to position [250, 0]
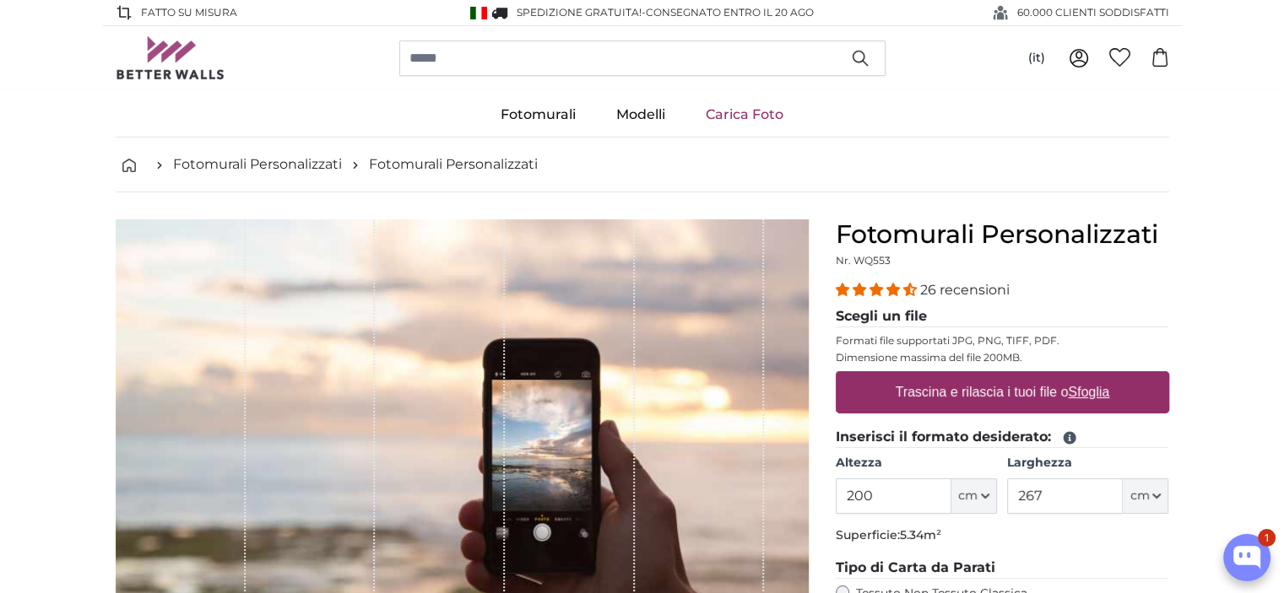
click at [1089, 397] on u "Sfoglia" at bounding box center [1088, 392] width 41 height 14
click at [1089, 376] on input "Trascina e rilascia i tuoi file o Sfoglia" at bounding box center [1002, 373] width 333 height 5
click at [858, 496] on input "200" at bounding box center [894, 496] width 116 height 35
type input "230"
click at [1057, 496] on input "267" at bounding box center [1065, 496] width 116 height 35
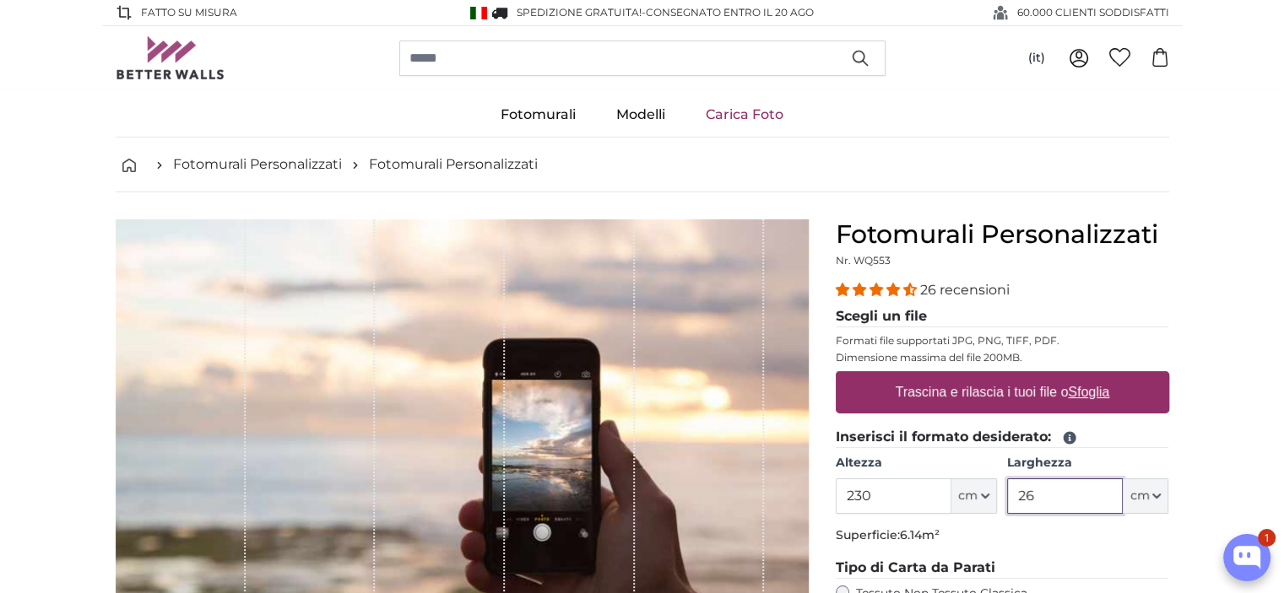
type input "2"
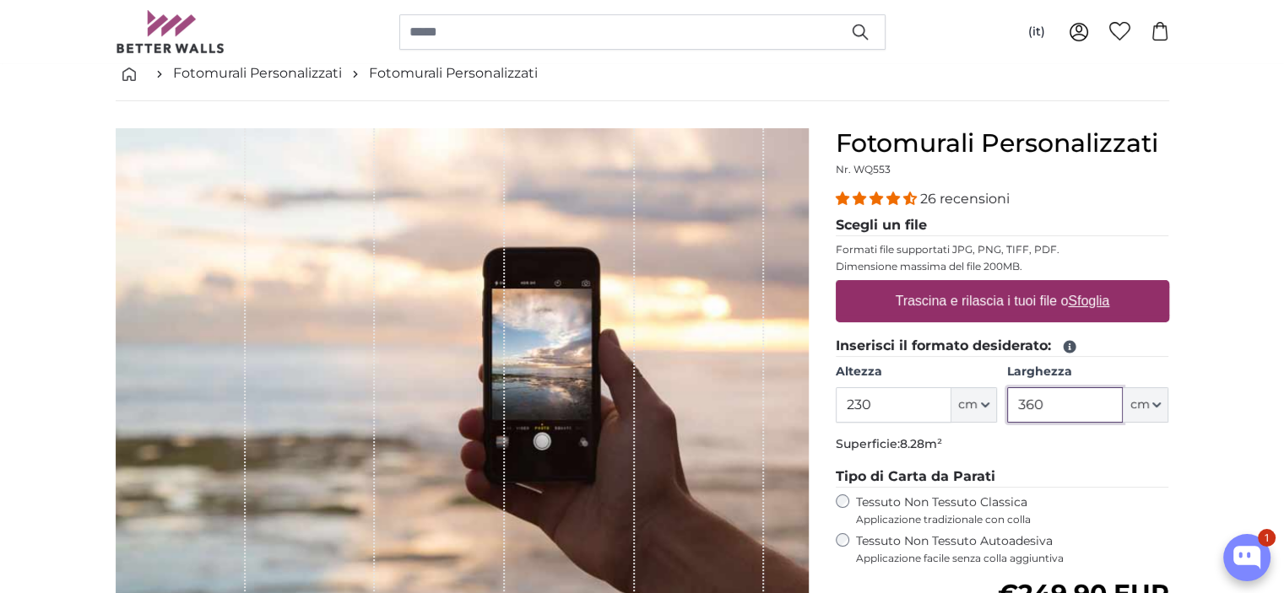
scroll to position [115, 0]
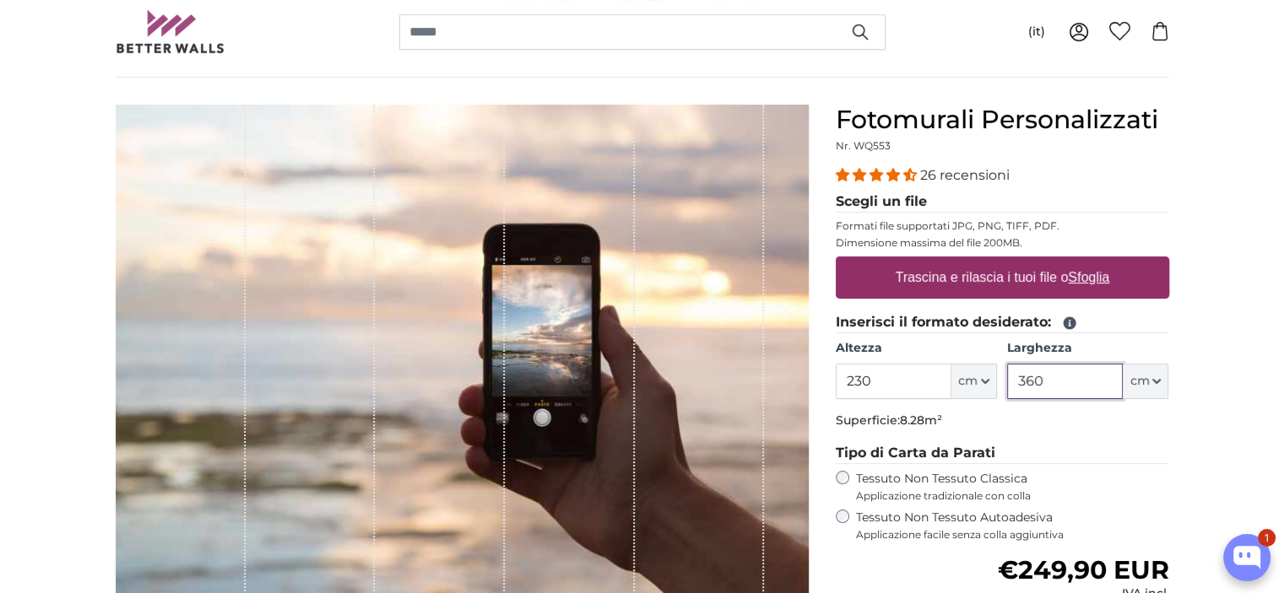
type input "360"
click at [1101, 283] on u "Sfoglia" at bounding box center [1088, 277] width 41 height 14
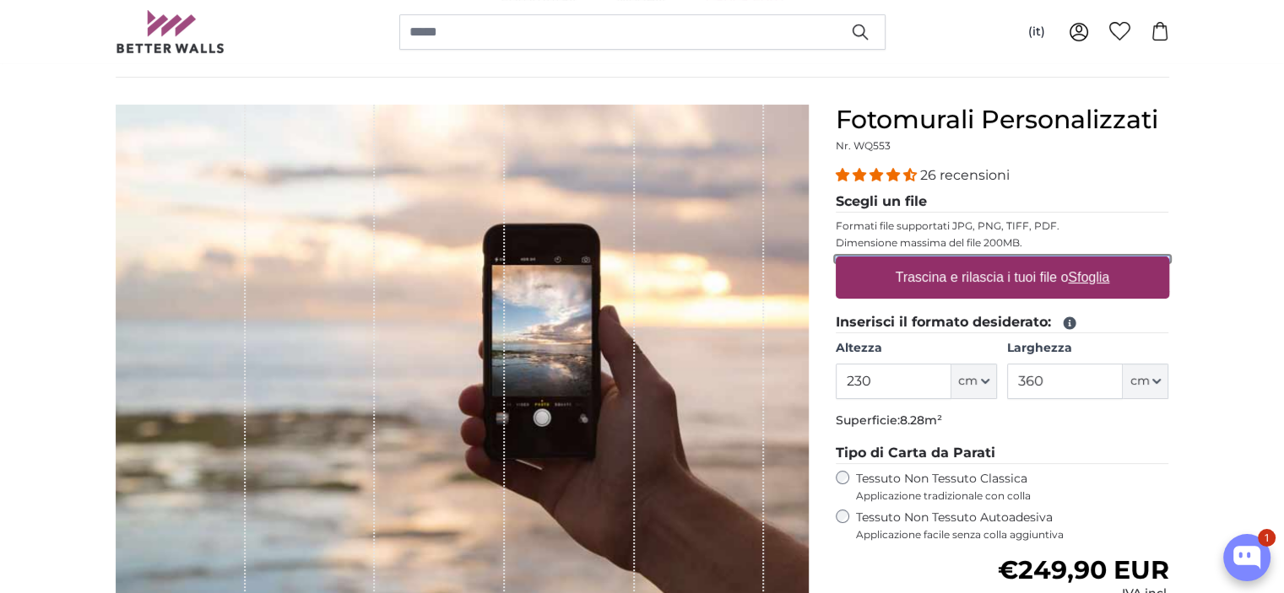
click at [1101, 262] on input "Trascina e rilascia i tuoi file o Sfoglia" at bounding box center [1002, 259] width 333 height 5
type input "**********"
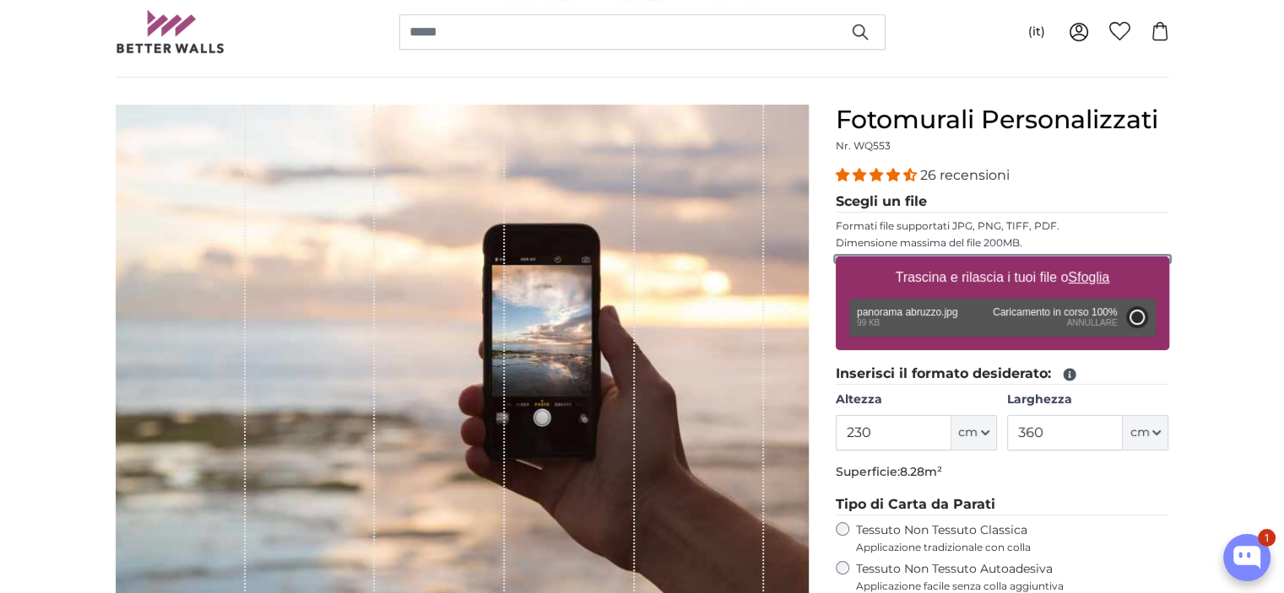
type input "48"
type input "85.4"
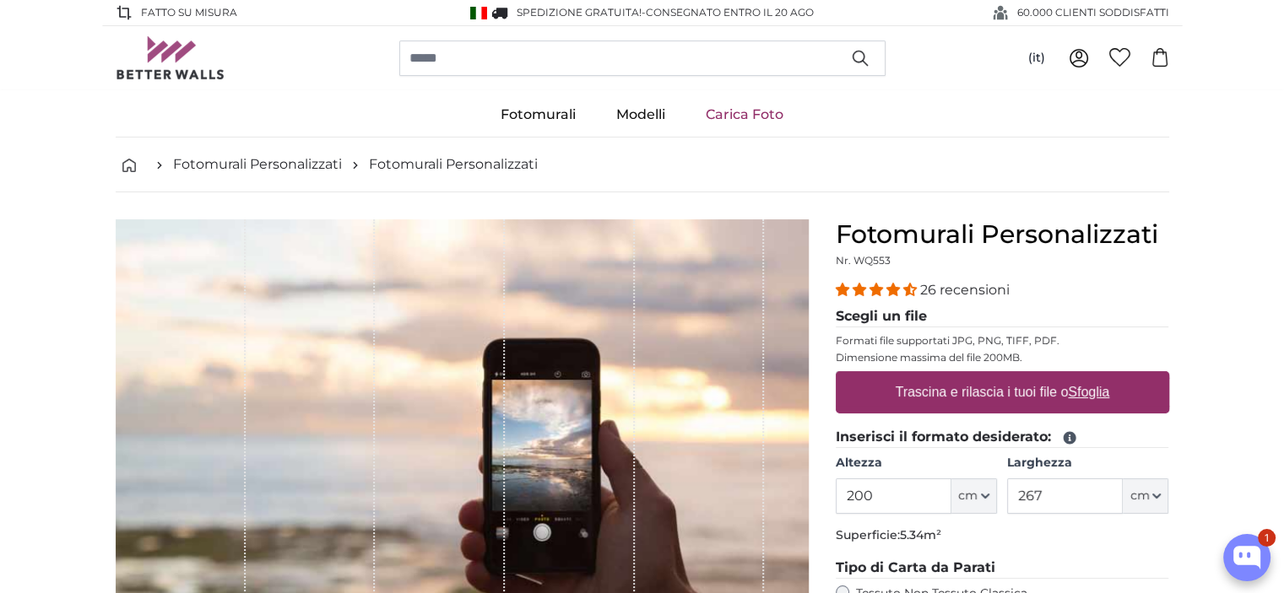
click at [1096, 390] on u "Sfoglia" at bounding box center [1088, 392] width 41 height 14
click at [1096, 376] on input "Trascina e rilascia i tuoi file o Sfoglia" at bounding box center [1002, 373] width 333 height 5
click at [858, 494] on input "200" at bounding box center [894, 496] width 116 height 35
type input "230"
click at [1038, 502] on input "267" at bounding box center [1065, 496] width 116 height 35
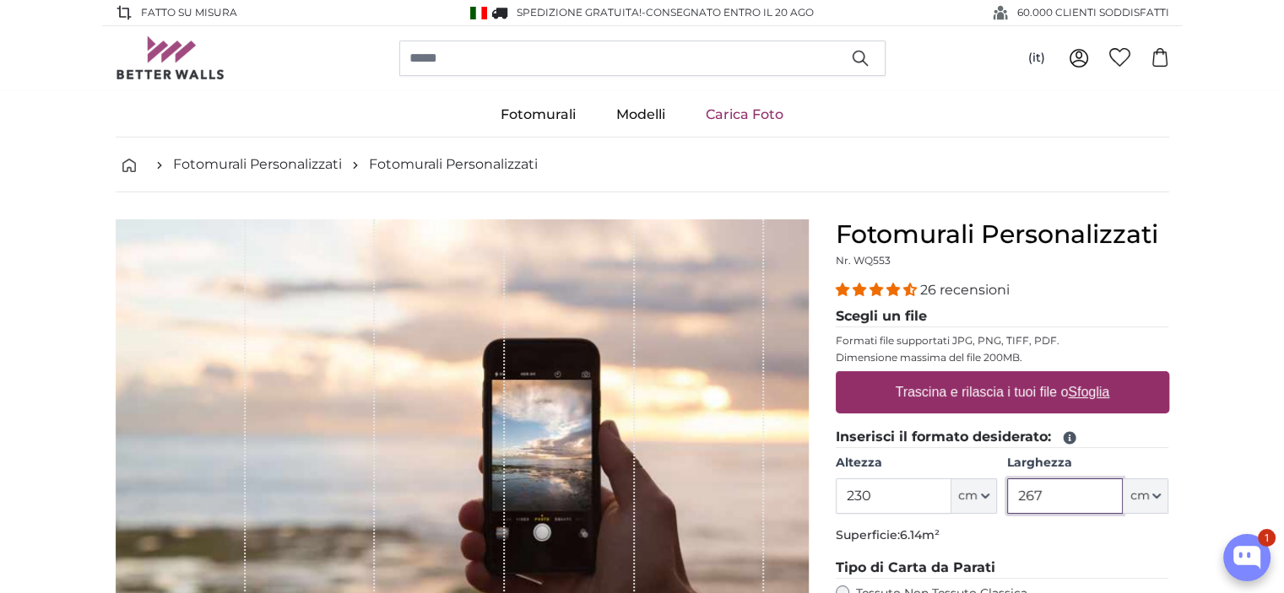
click at [1037, 489] on input "267" at bounding box center [1065, 496] width 116 height 35
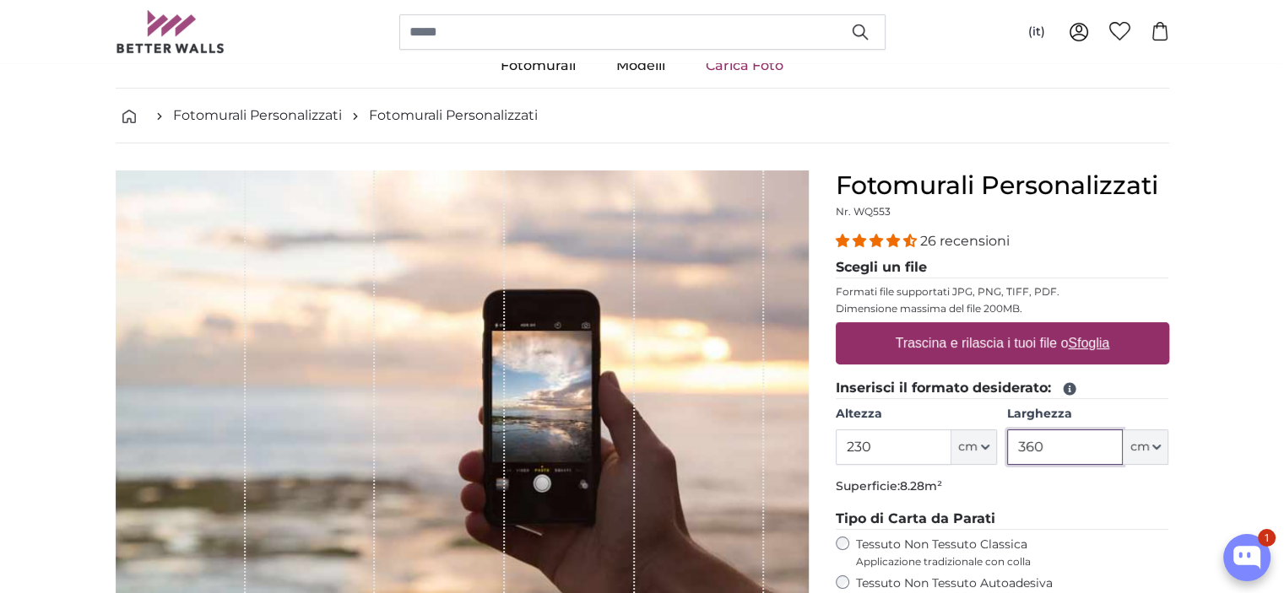
scroll to position [44, 0]
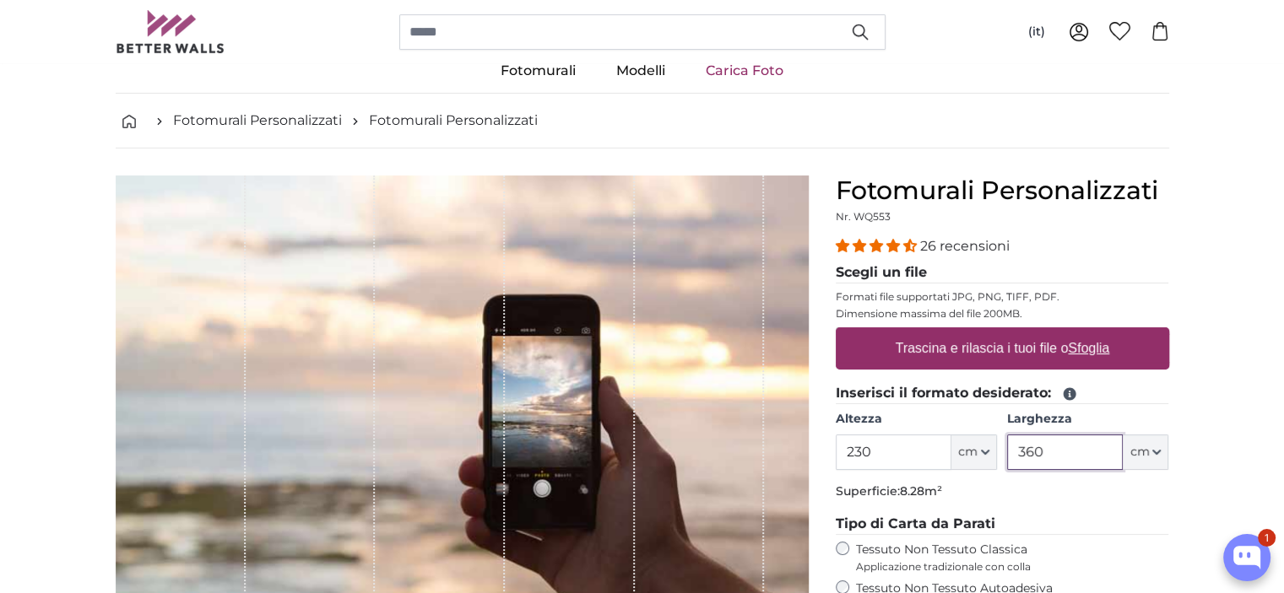
type input "360"
click at [1095, 344] on u "Sfoglia" at bounding box center [1088, 348] width 41 height 14
click at [1095, 333] on input "Trascina e rilascia i tuoi file o Sfoglia" at bounding box center [1002, 330] width 333 height 5
type input "**********"
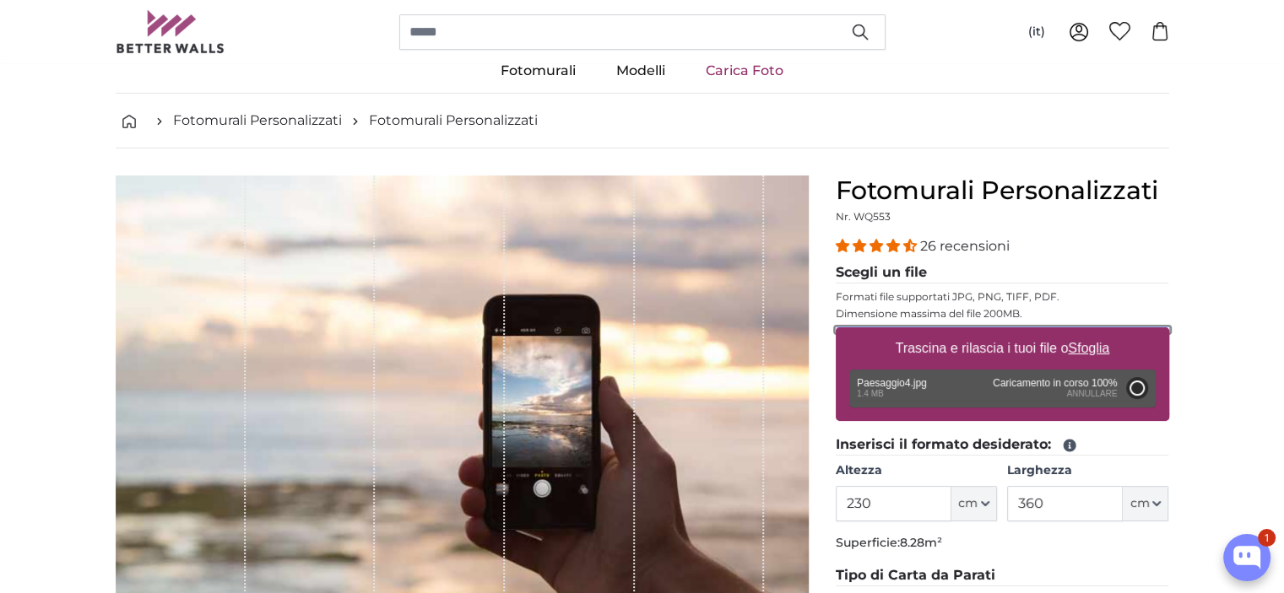
type input "150.7"
type input "113"
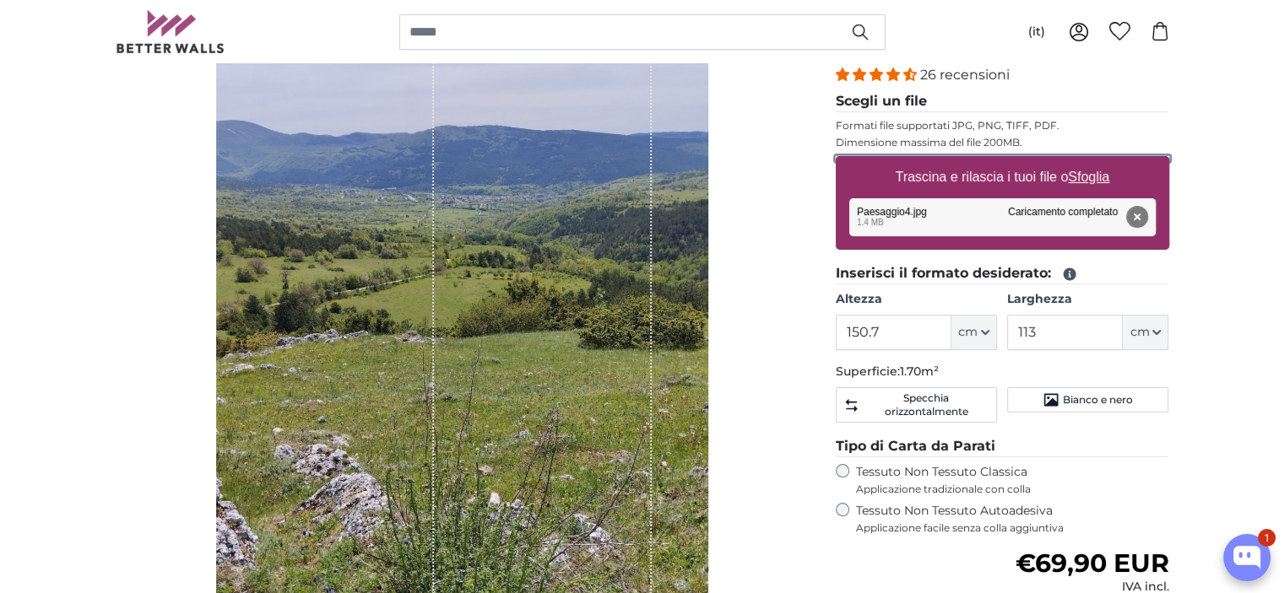
scroll to position [214, 0]
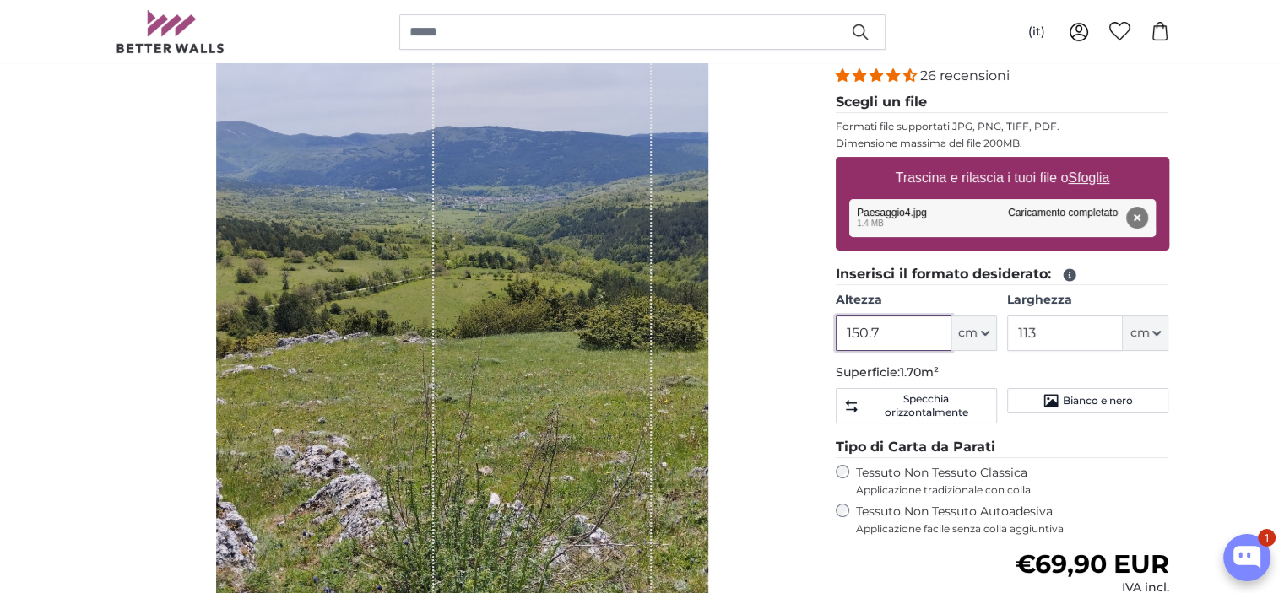
click at [864, 334] on input "150.7" at bounding box center [894, 333] width 116 height 35
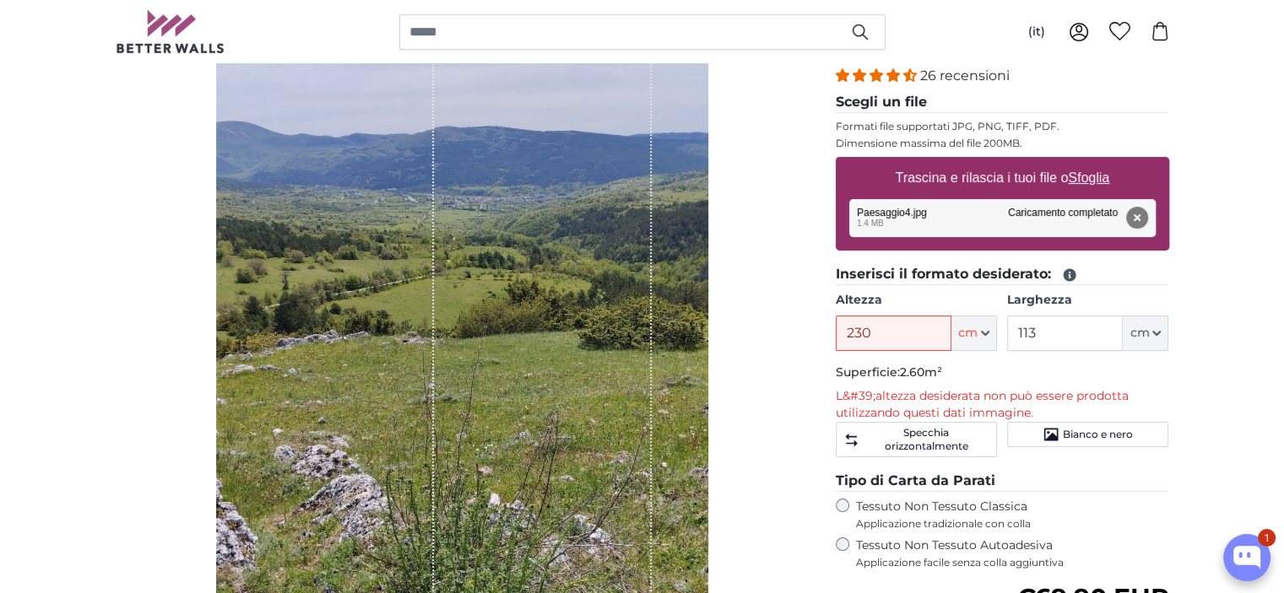
click at [923, 349] on fieldset "Inserisci il formato desiderato: Altezza 230 ft cm Centimeter (cm) Inches (inch…" at bounding box center [1002, 364] width 333 height 200
click at [928, 397] on p "L&#39;altezza desiderata non può essere prodotta utilizzando questi dati immagi…" at bounding box center [1002, 405] width 333 height 34
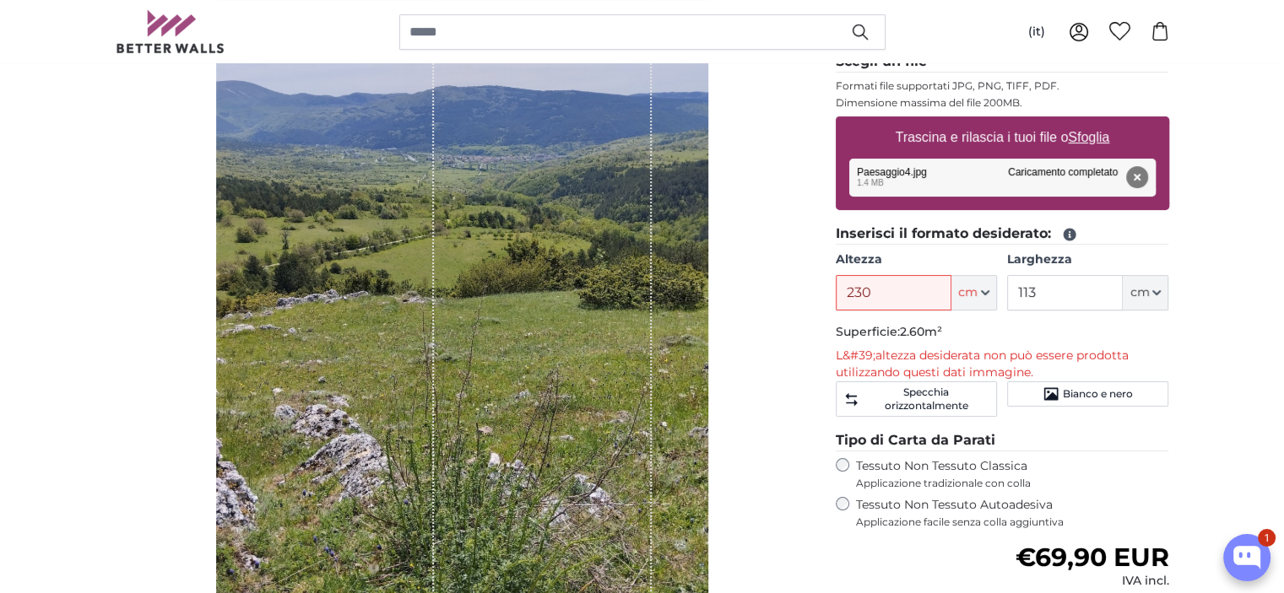
scroll to position [211, 0]
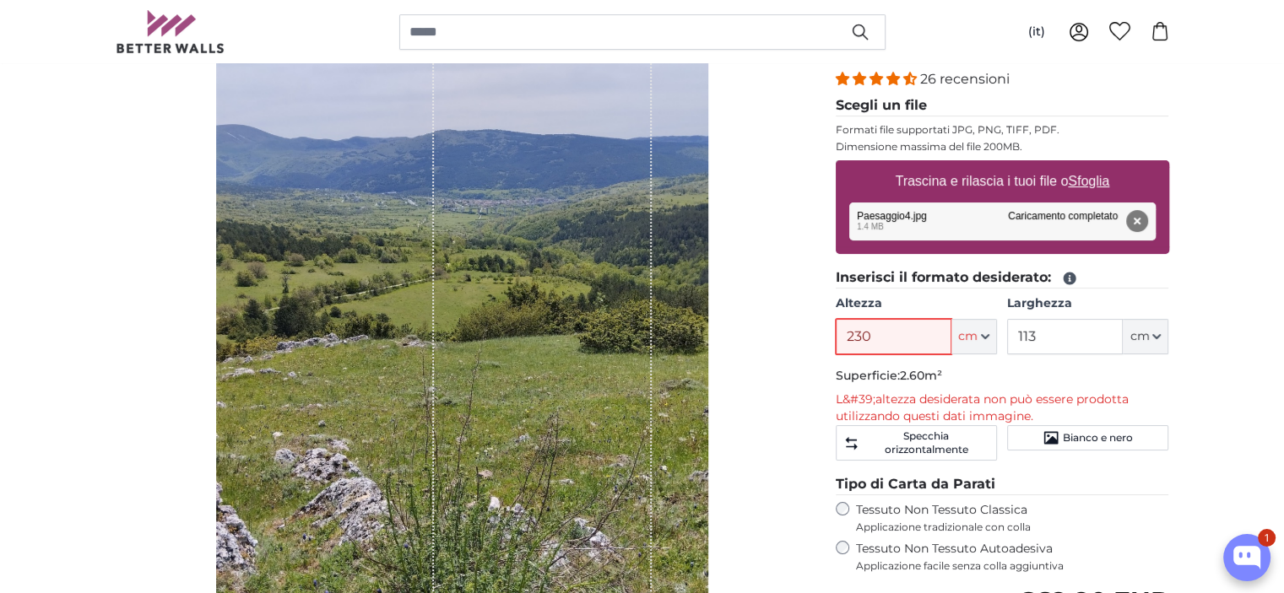
click at [890, 333] on input "230" at bounding box center [894, 336] width 116 height 35
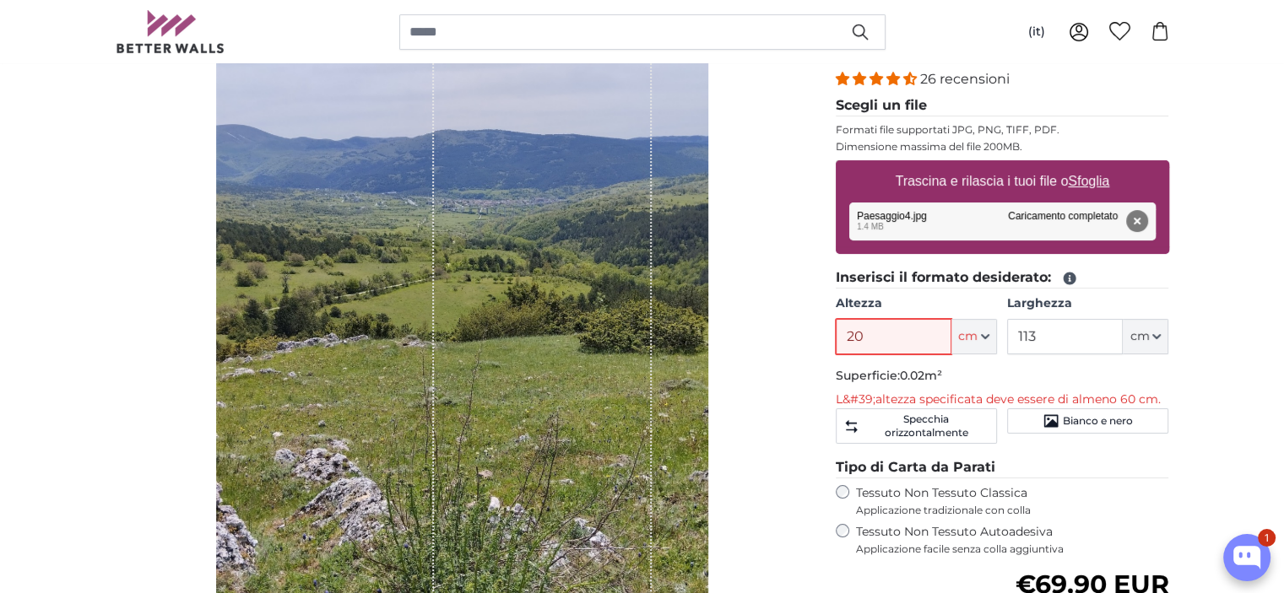
type input "200"
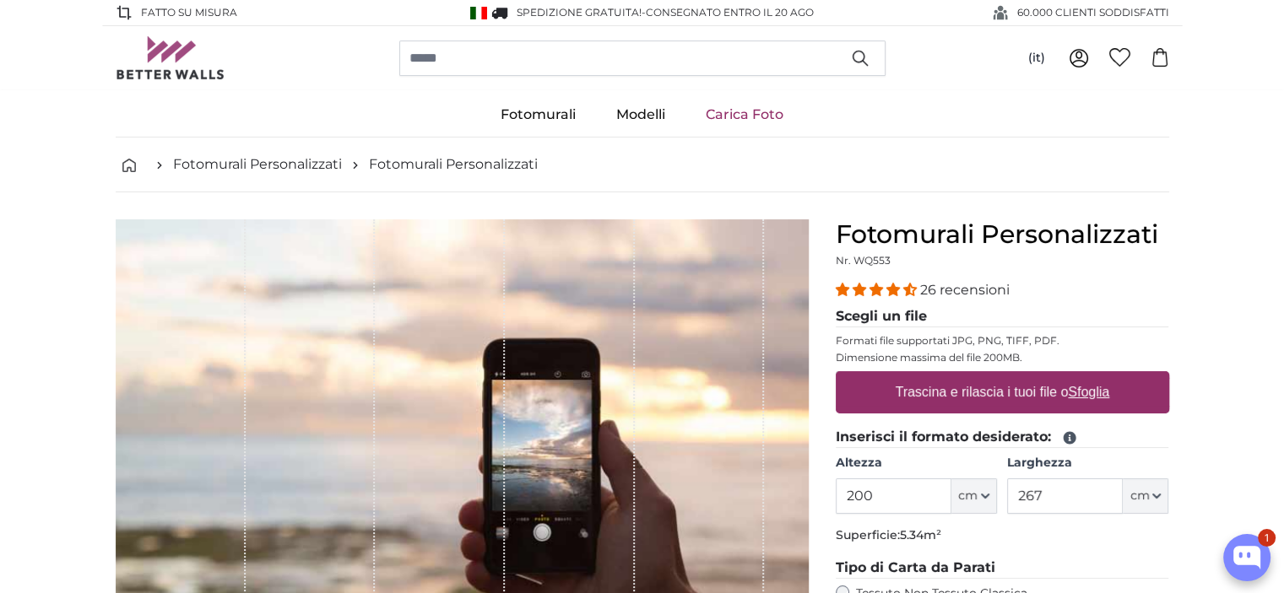
click at [858, 496] on input "200" at bounding box center [894, 496] width 116 height 35
click at [861, 495] on input "200" at bounding box center [894, 496] width 116 height 35
type input "230"
click at [1064, 492] on input "267" at bounding box center [1065, 496] width 116 height 35
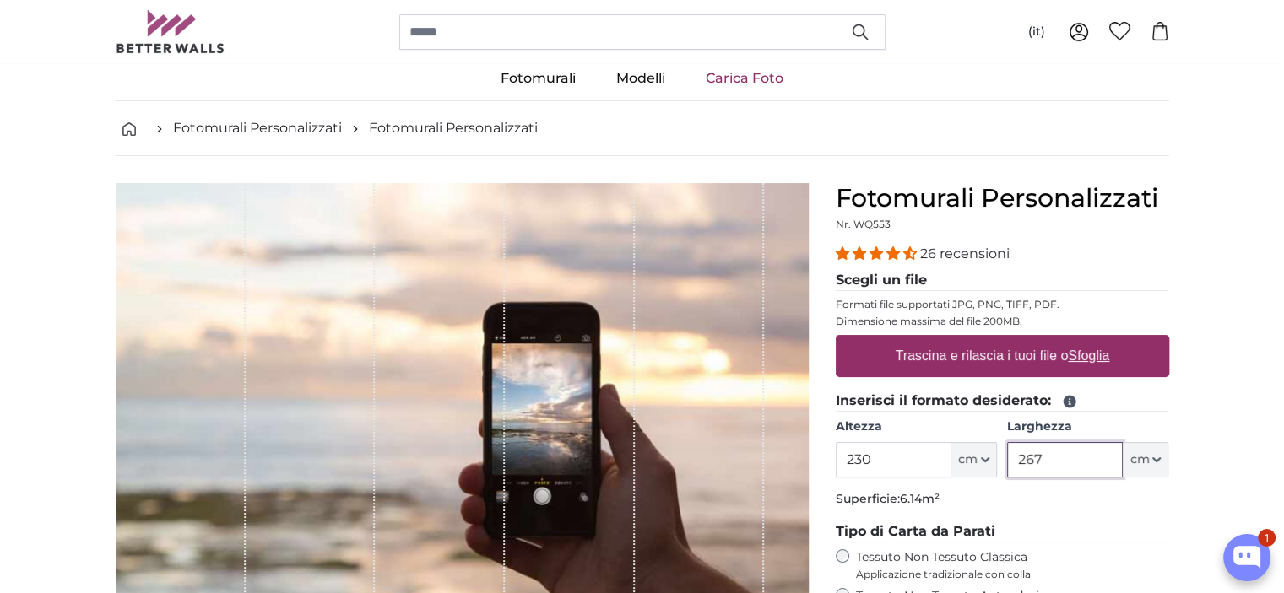
scroll to position [33, 0]
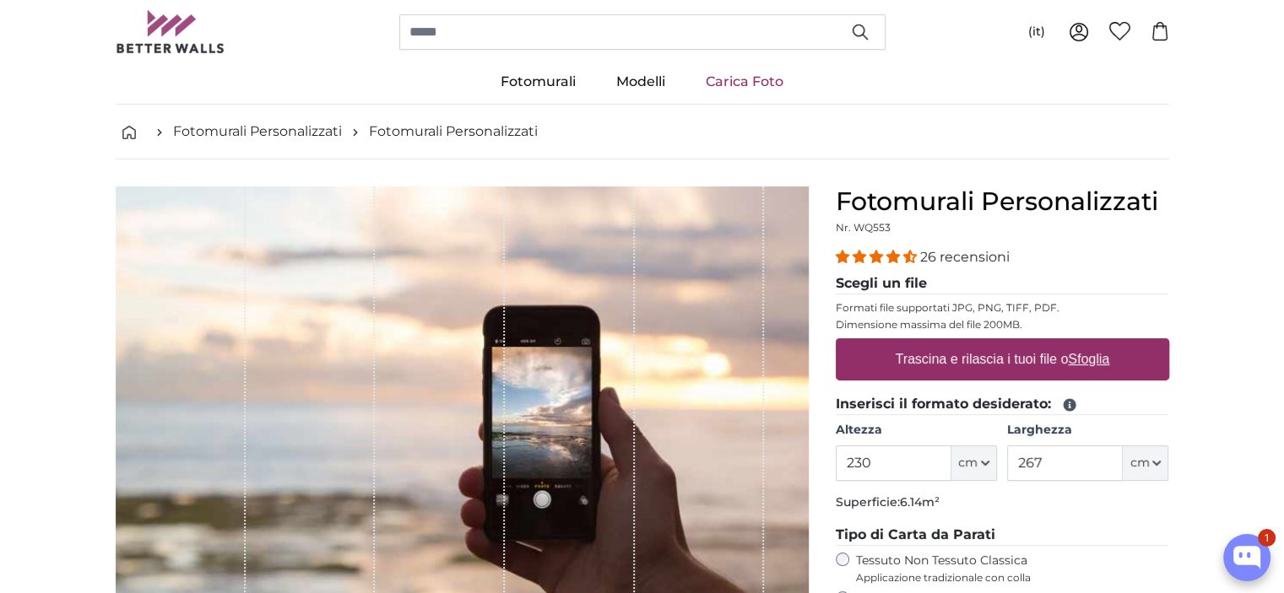
click at [1100, 360] on u "Sfoglia" at bounding box center [1088, 359] width 41 height 14
click at [1100, 344] on input "Trascina e rilascia i tuoi file o Sfoglia" at bounding box center [1002, 341] width 333 height 5
type input "**********"
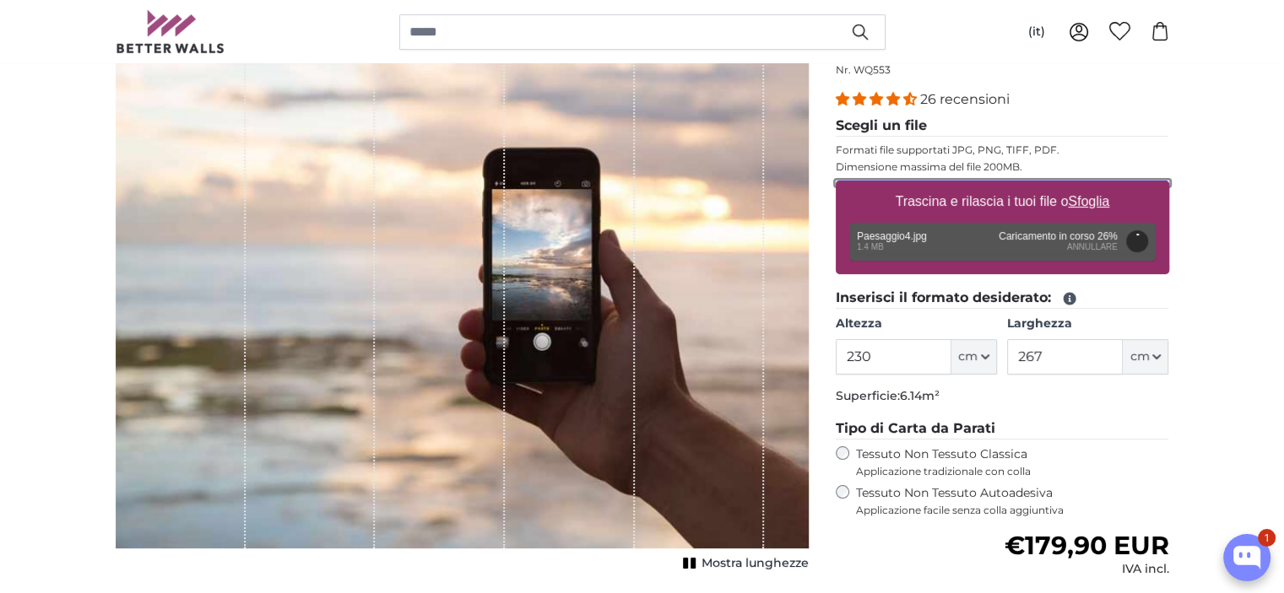
scroll to position [189, 0]
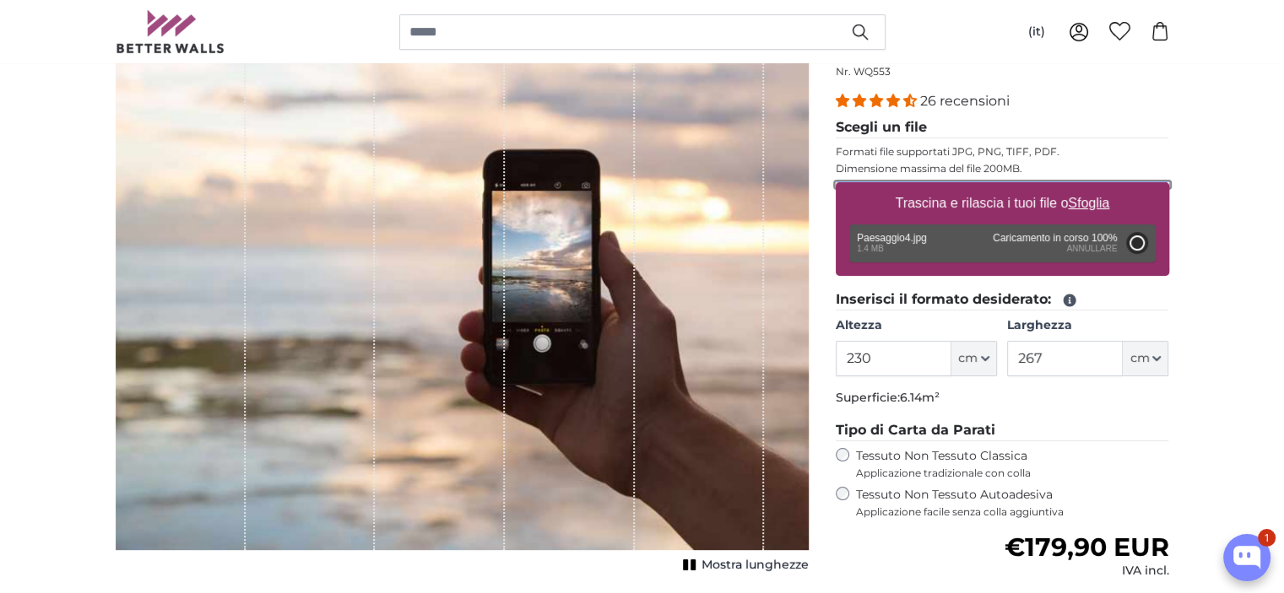
type input "150.7"
type input "113"
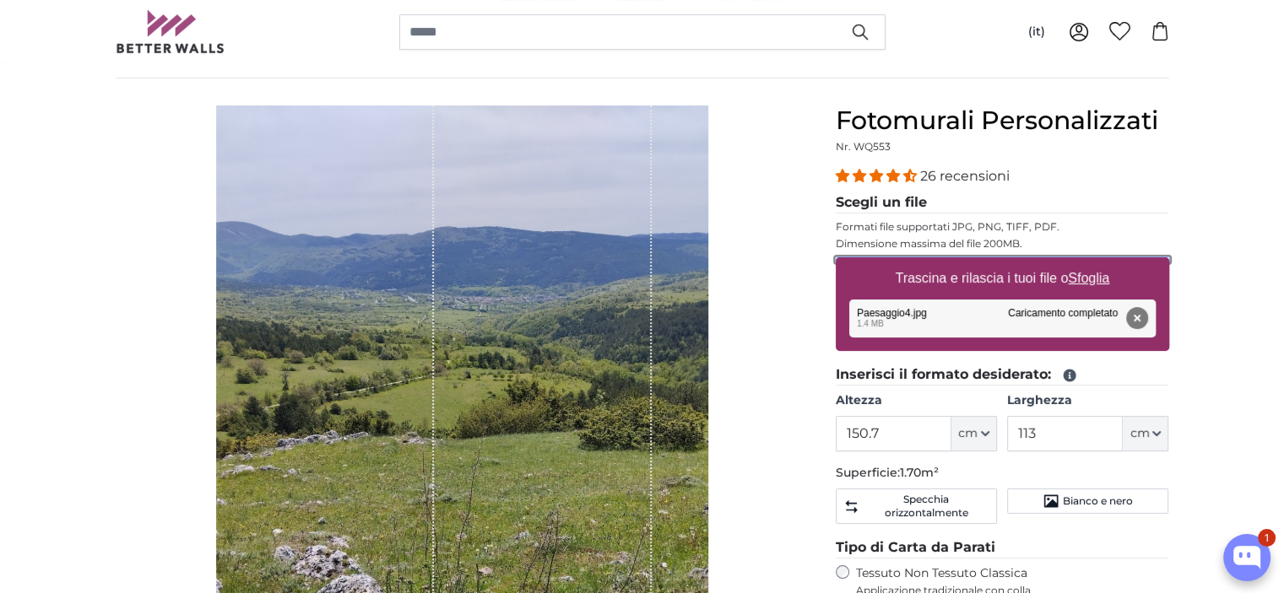
scroll to position [105, 0]
